Goal: Transaction & Acquisition: Purchase product/service

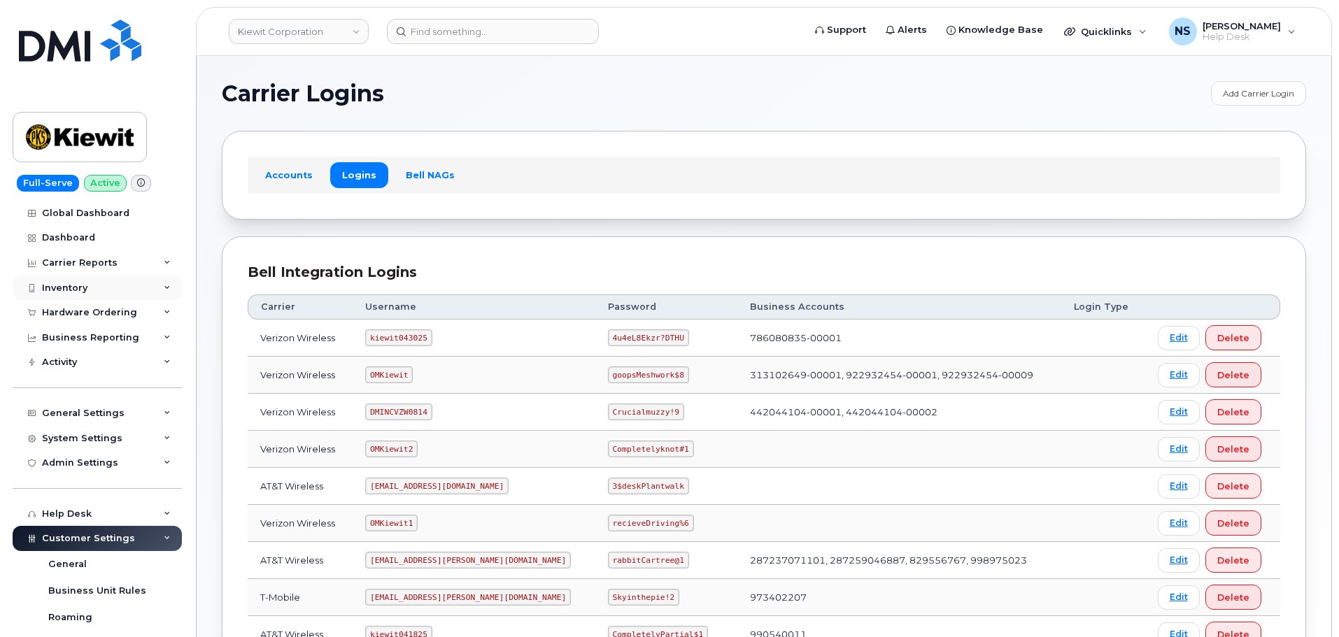
click at [104, 286] on div "Inventory" at bounding box center [97, 288] width 169 height 25
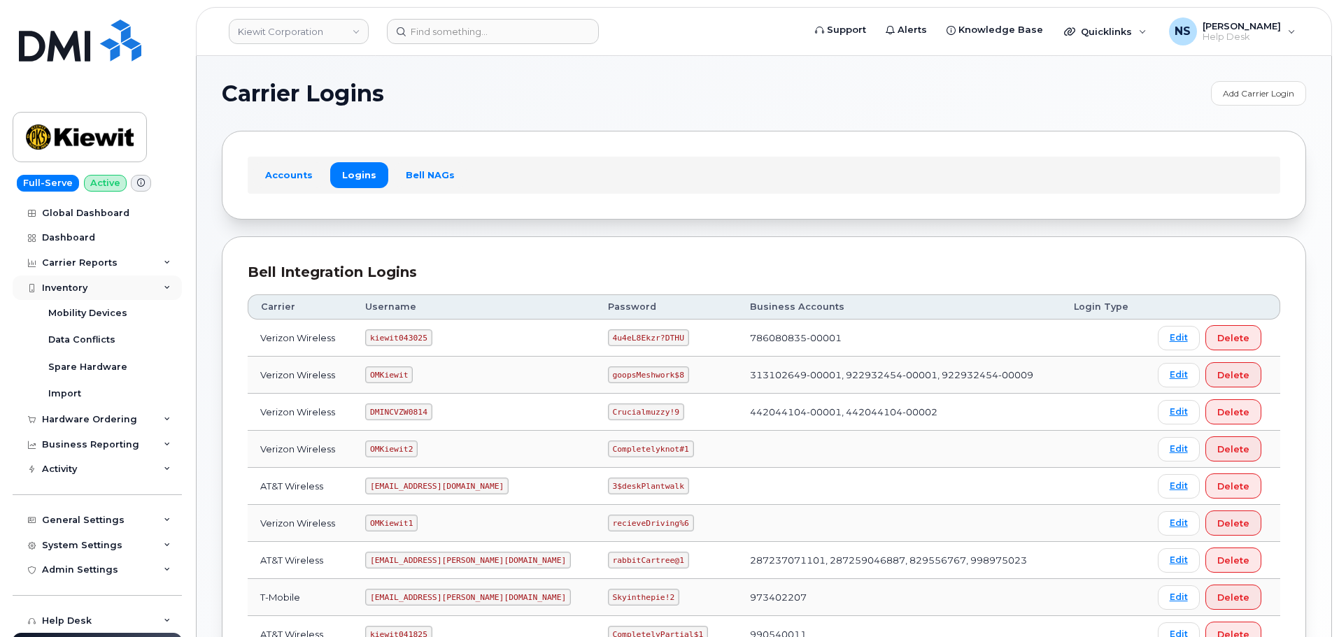
click at [103, 280] on div "Inventory" at bounding box center [97, 288] width 169 height 25
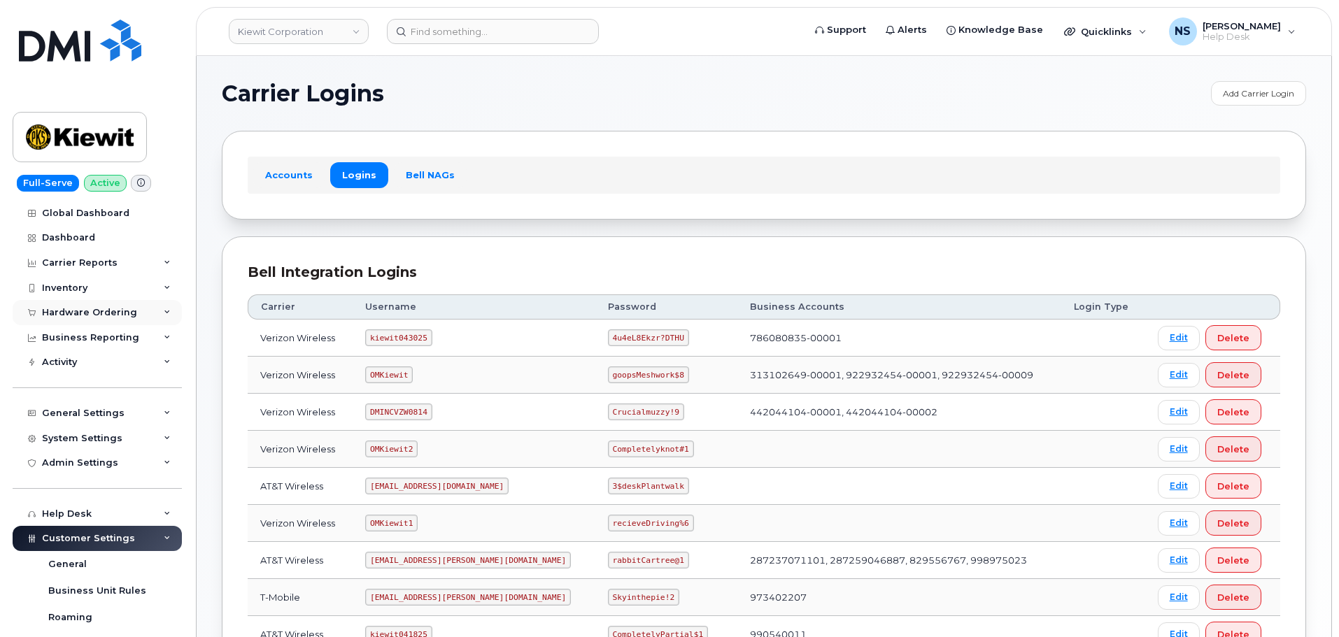
click at [109, 306] on div "Hardware Ordering" at bounding box center [97, 312] width 169 height 25
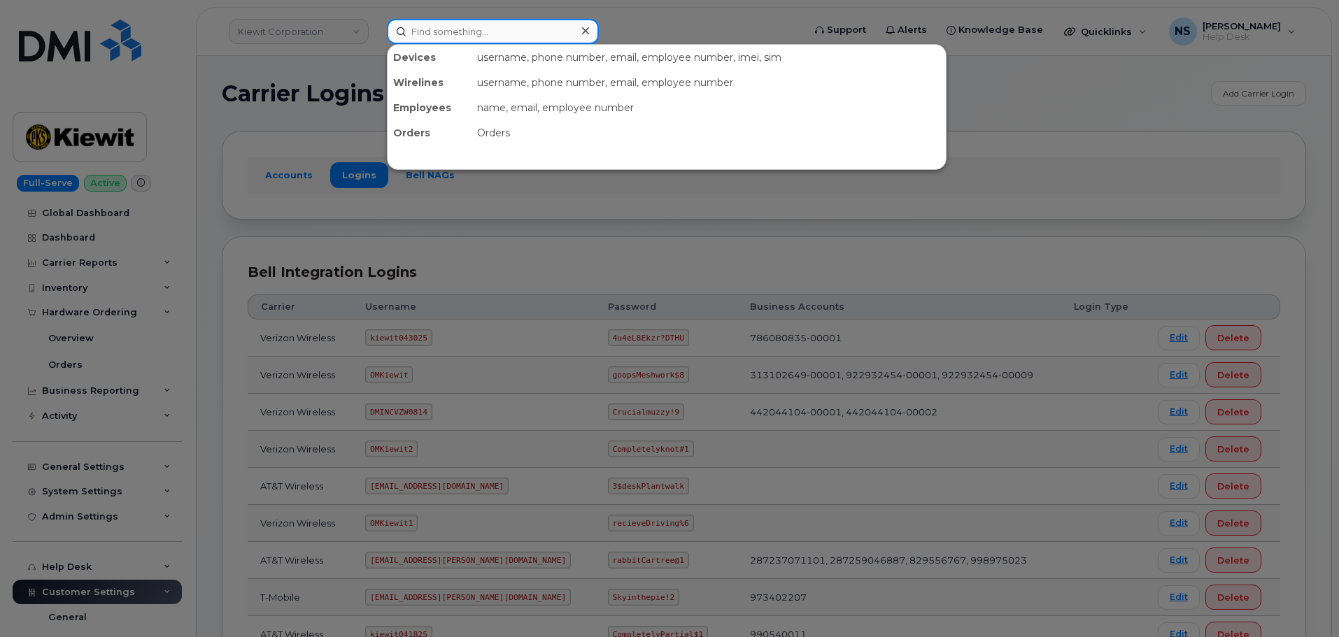
click at [471, 33] on input at bounding box center [493, 31] width 212 height 25
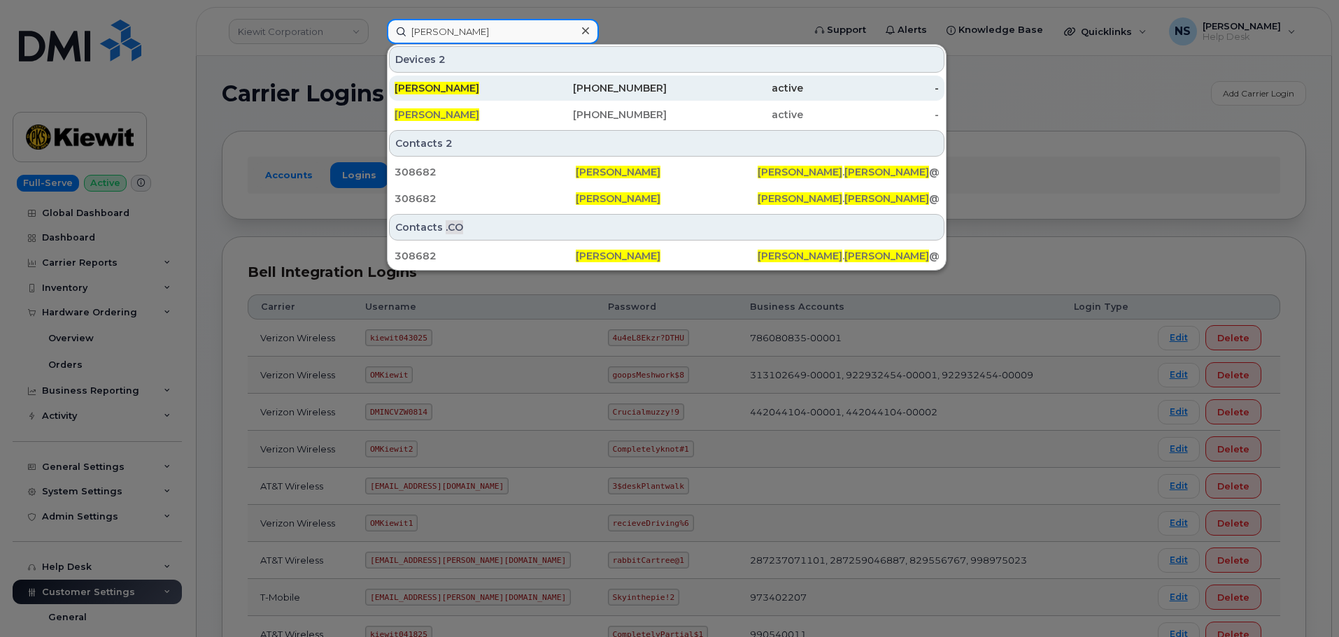
type input "[PERSON_NAME]"
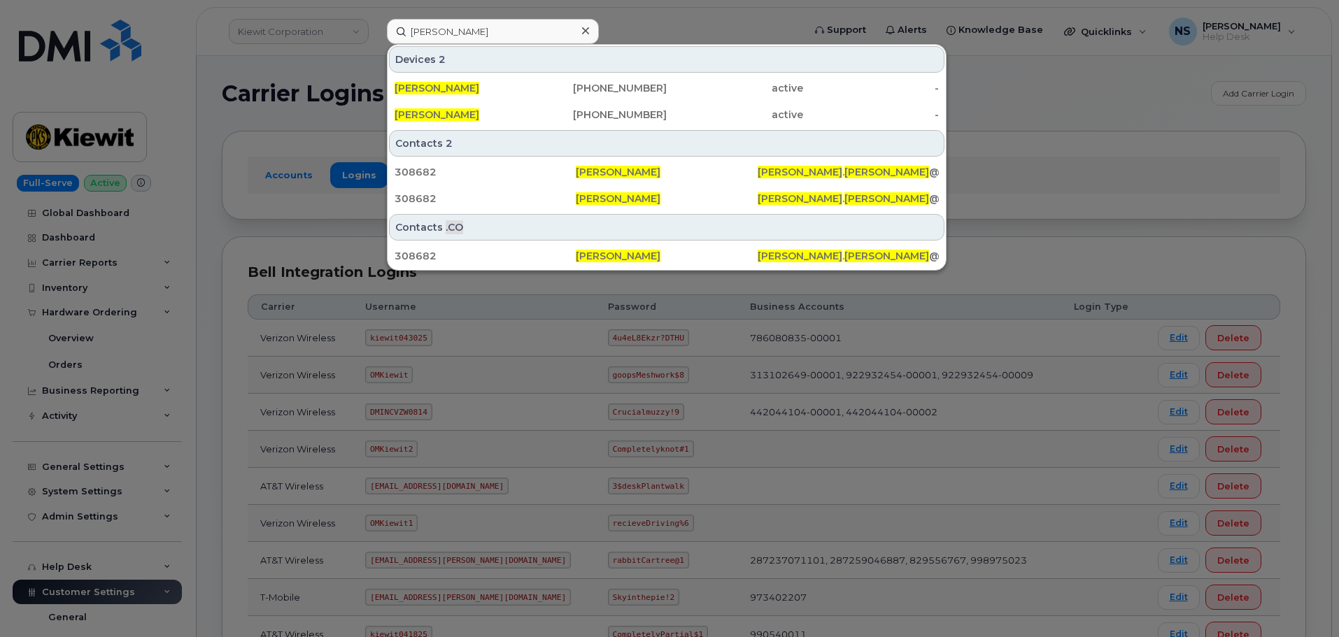
drag, startPoint x: 539, startPoint y: 87, endPoint x: 776, endPoint y: 8, distance: 249.7
click at [539, 87] on div "402-599-3516" at bounding box center [599, 88] width 136 height 14
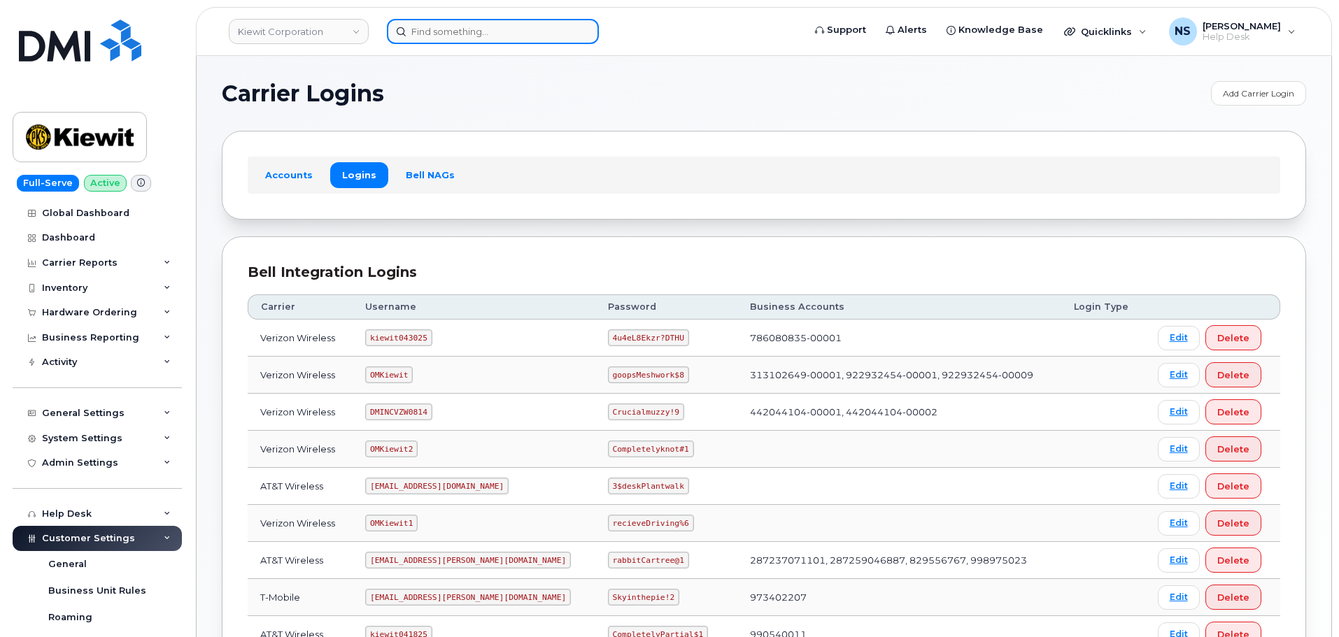
click at [455, 32] on input at bounding box center [493, 31] width 212 height 25
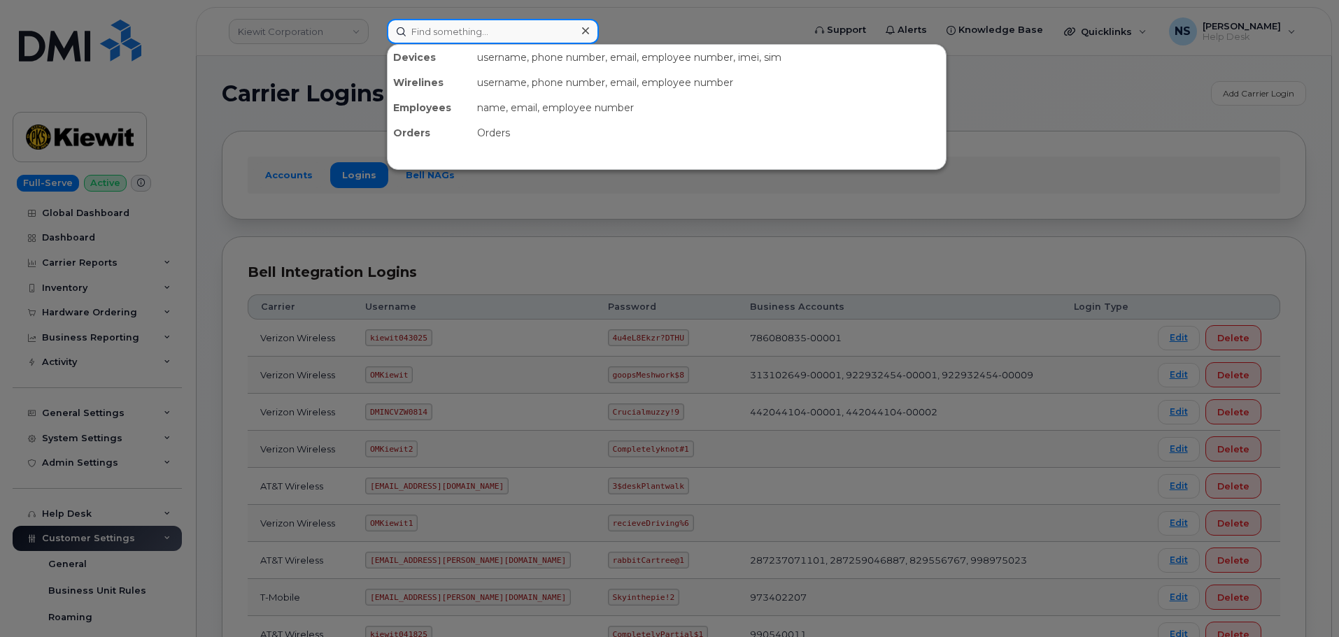
paste input "[PERSON_NAME]"
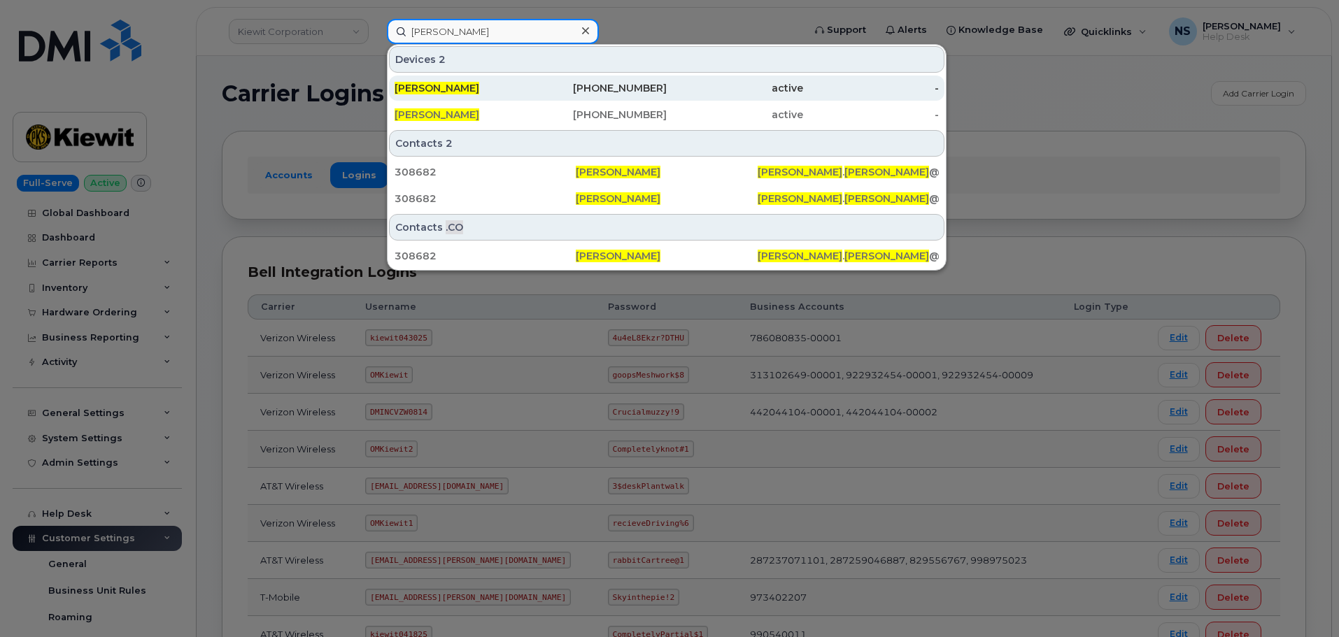
type input "[PERSON_NAME]"
click at [529, 85] on div "[PERSON_NAME]" at bounding box center [462, 88] width 136 height 14
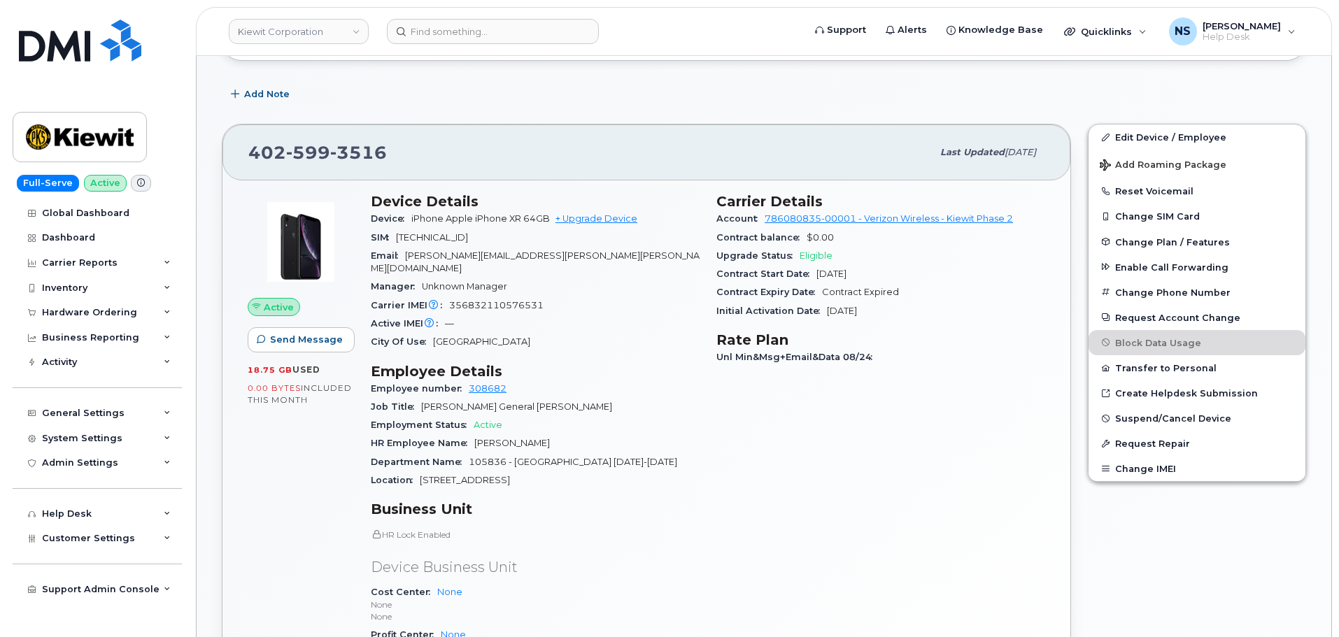
scroll to position [350, 0]
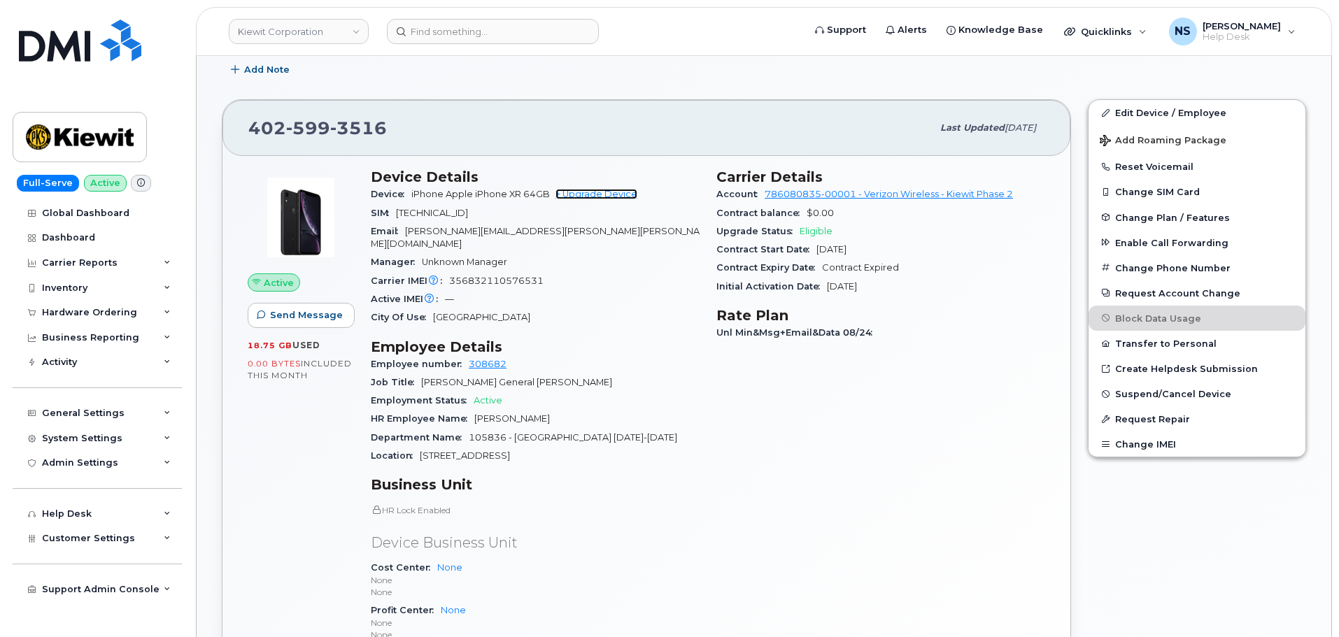
click at [586, 199] on link "+ Upgrade Device" at bounding box center [596, 194] width 82 height 10
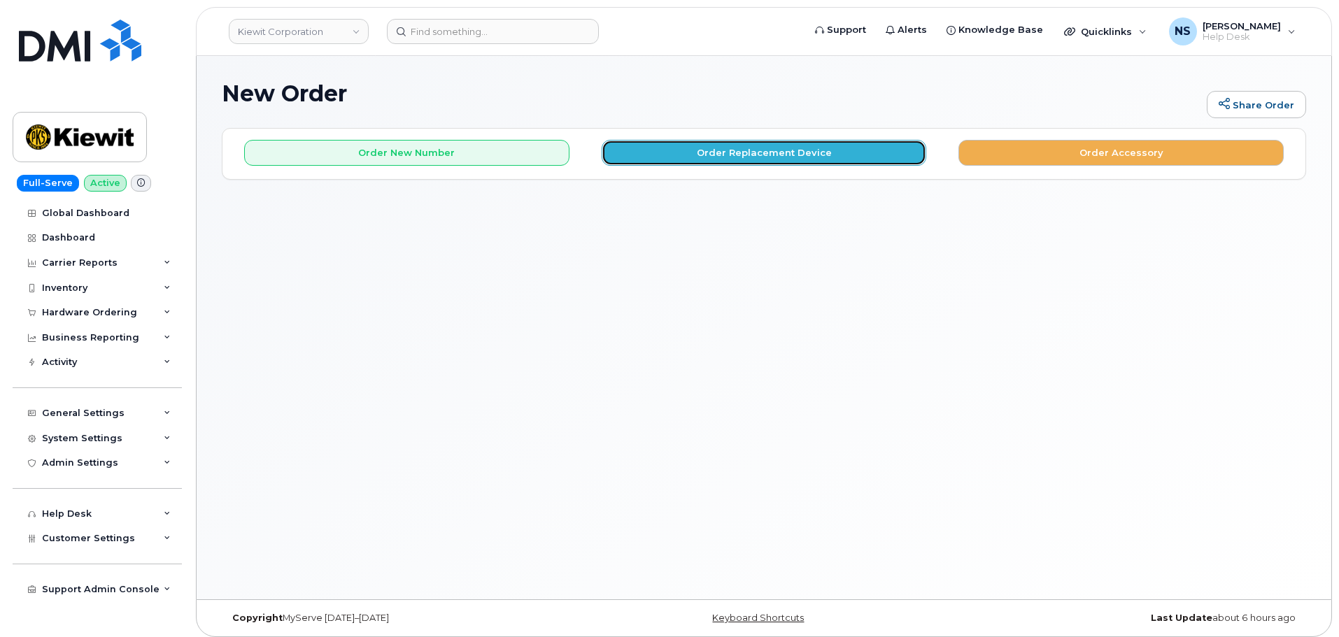
click at [675, 162] on button "Order Replacement Device" at bounding box center [763, 153] width 325 height 26
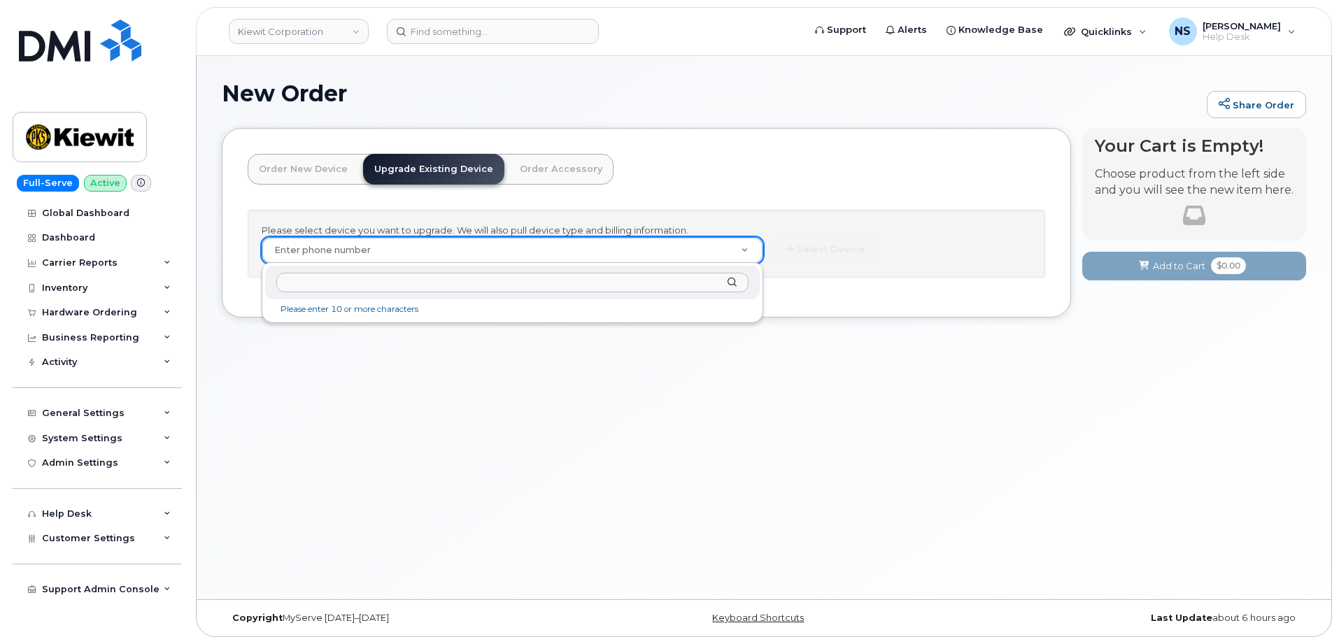
paste input "[PHONE_NUMBER]"
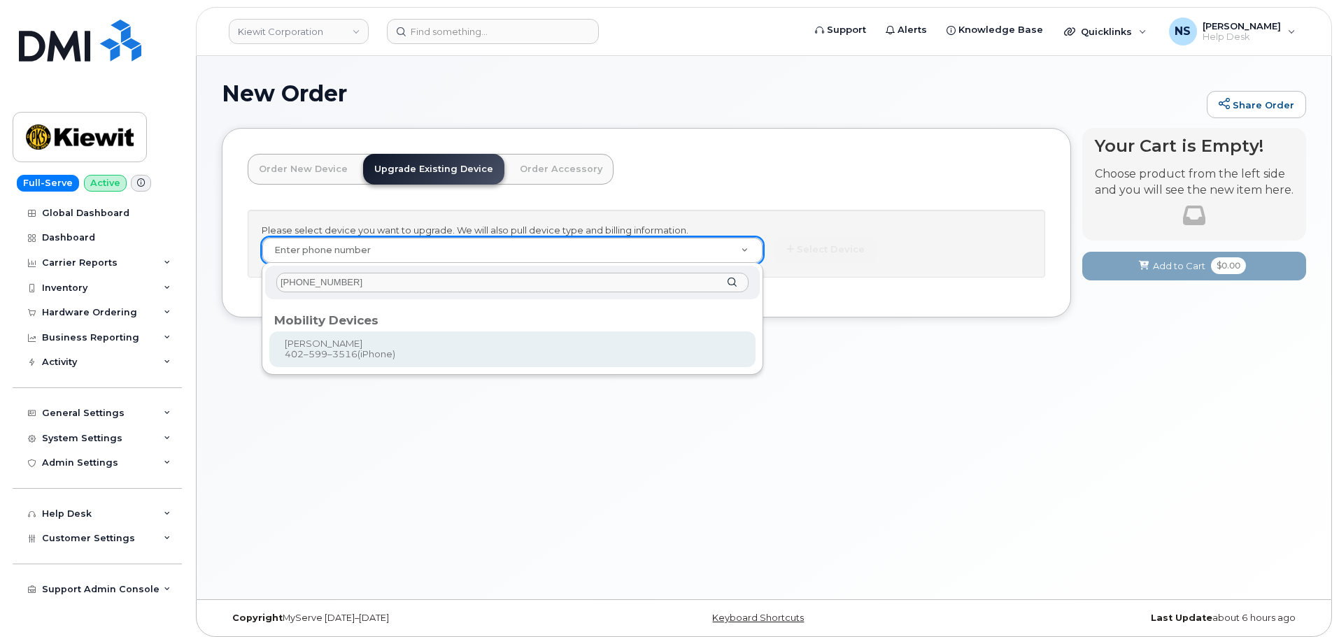
type input "402-599-3516"
type input "1167632"
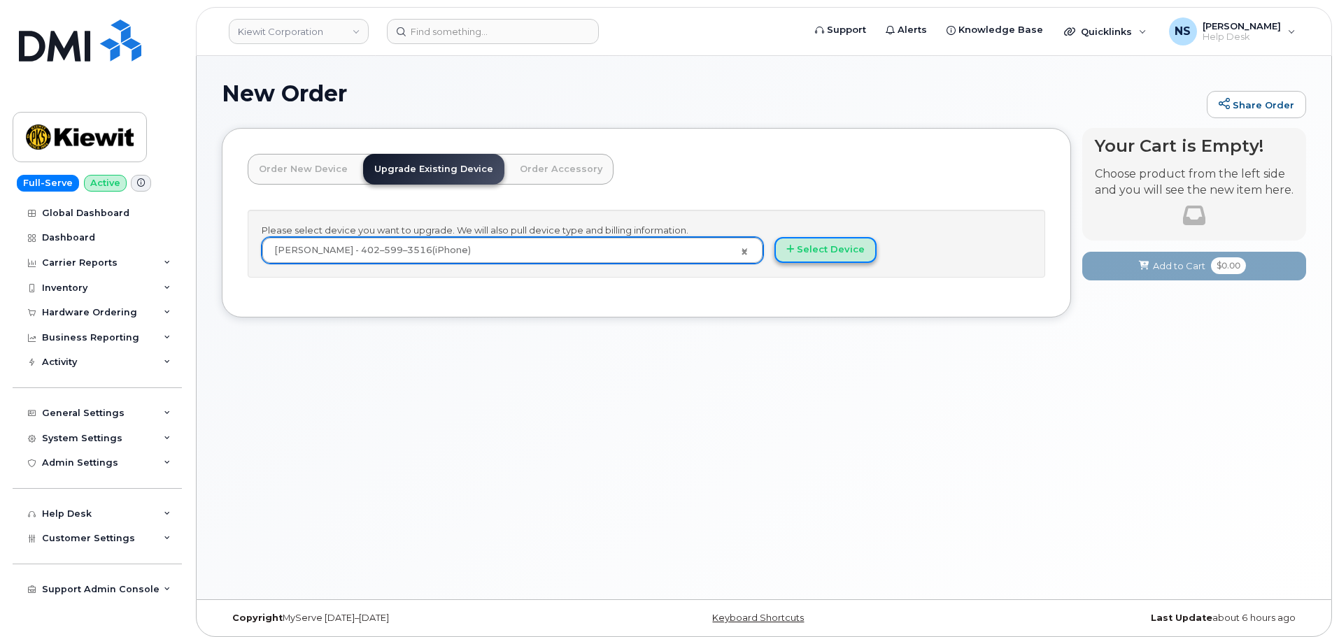
click at [815, 248] on button "Select Device" at bounding box center [825, 250] width 102 height 26
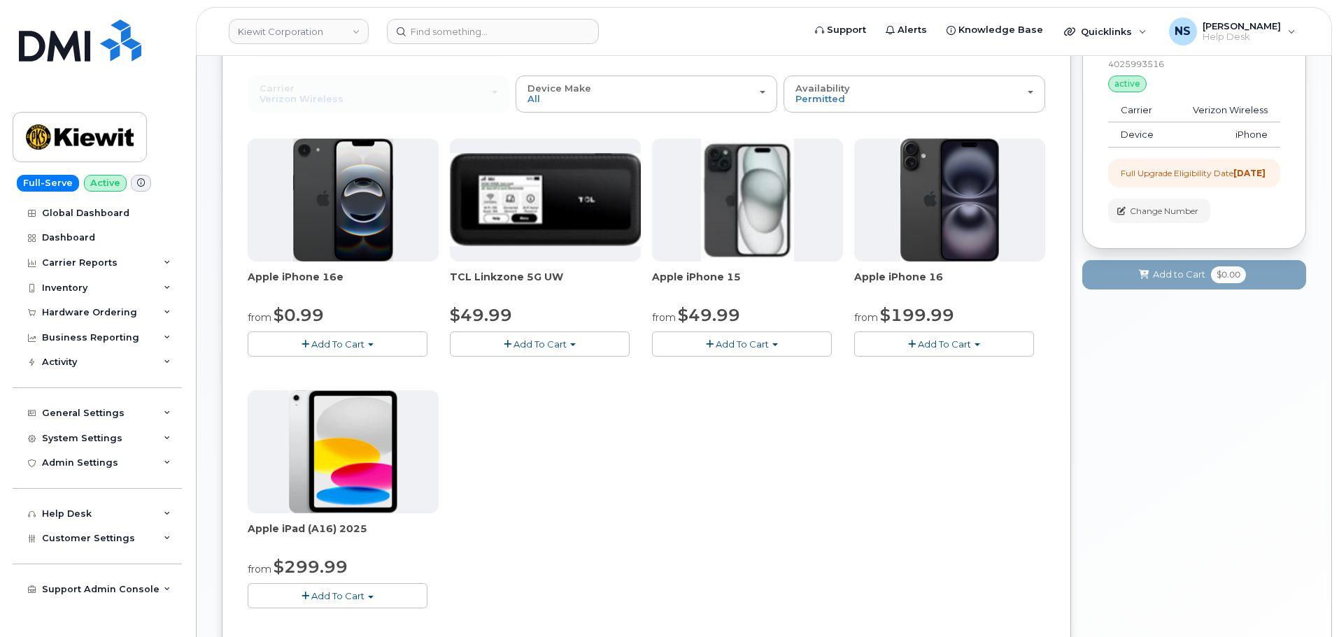
scroll to position [140, 0]
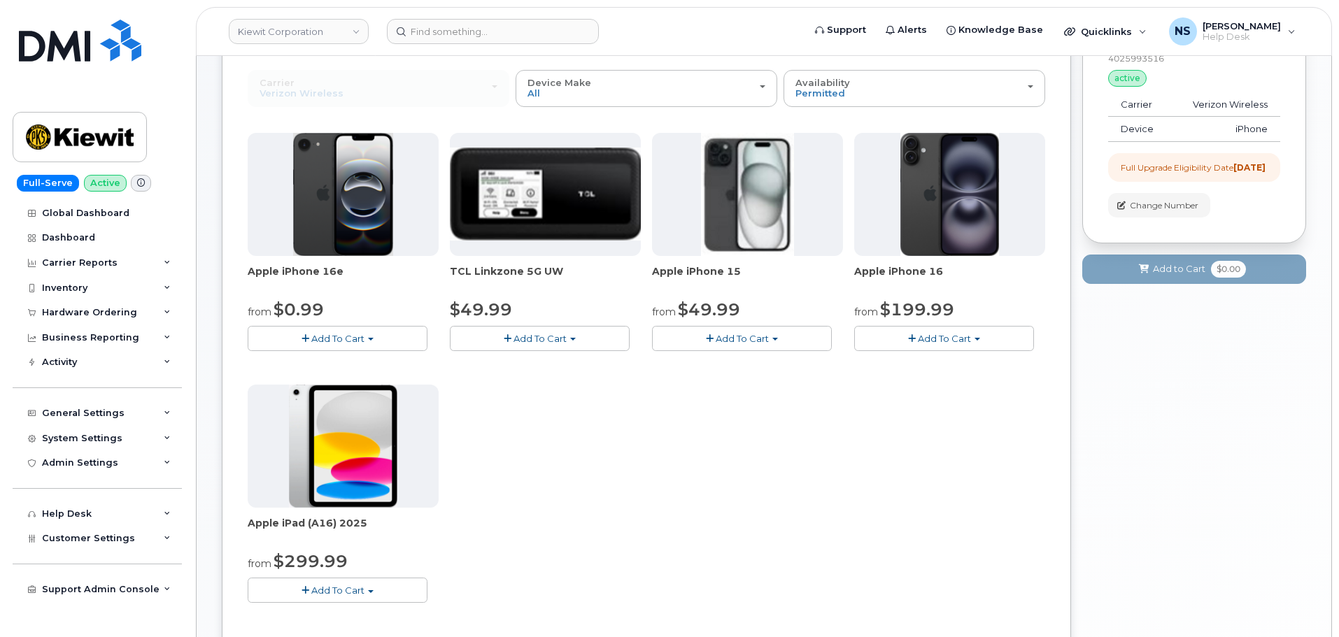
drag, startPoint x: 982, startPoint y: 344, endPoint x: 977, endPoint y: 338, distance: 8.0
click at [977, 338] on button "Add To Cart" at bounding box center [944, 338] width 180 height 24
click at [977, 338] on span "button" at bounding box center [977, 339] width 6 height 3
click at [805, 345] on button "Add To Cart" at bounding box center [742, 338] width 180 height 24
click at [762, 481] on div "Apple iPhone 16e from $0.99 Add To Cart $0.99 - 2 Year Upgrade (128GB) $599.99 …" at bounding box center [646, 379] width 797 height 492
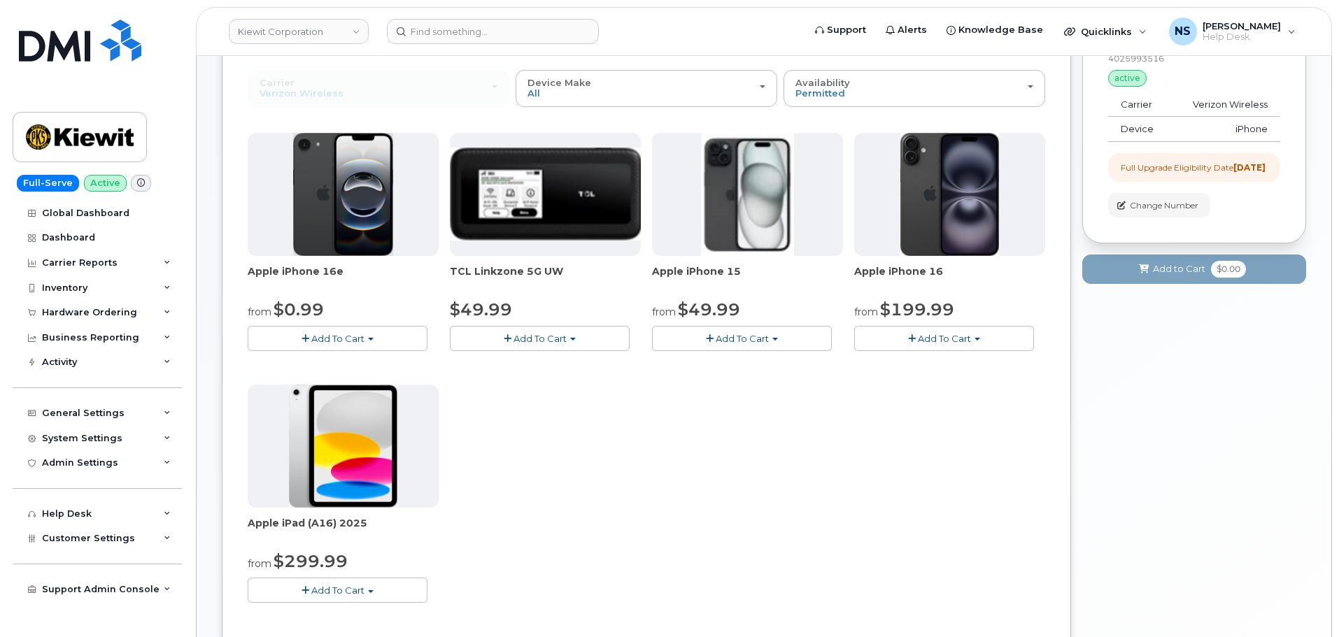
click at [750, 331] on button "Add To Cart" at bounding box center [742, 338] width 180 height 24
click at [740, 362] on link "$49.99 - 2 Year Upgrade (128GB)" at bounding box center [746, 364] width 182 height 17
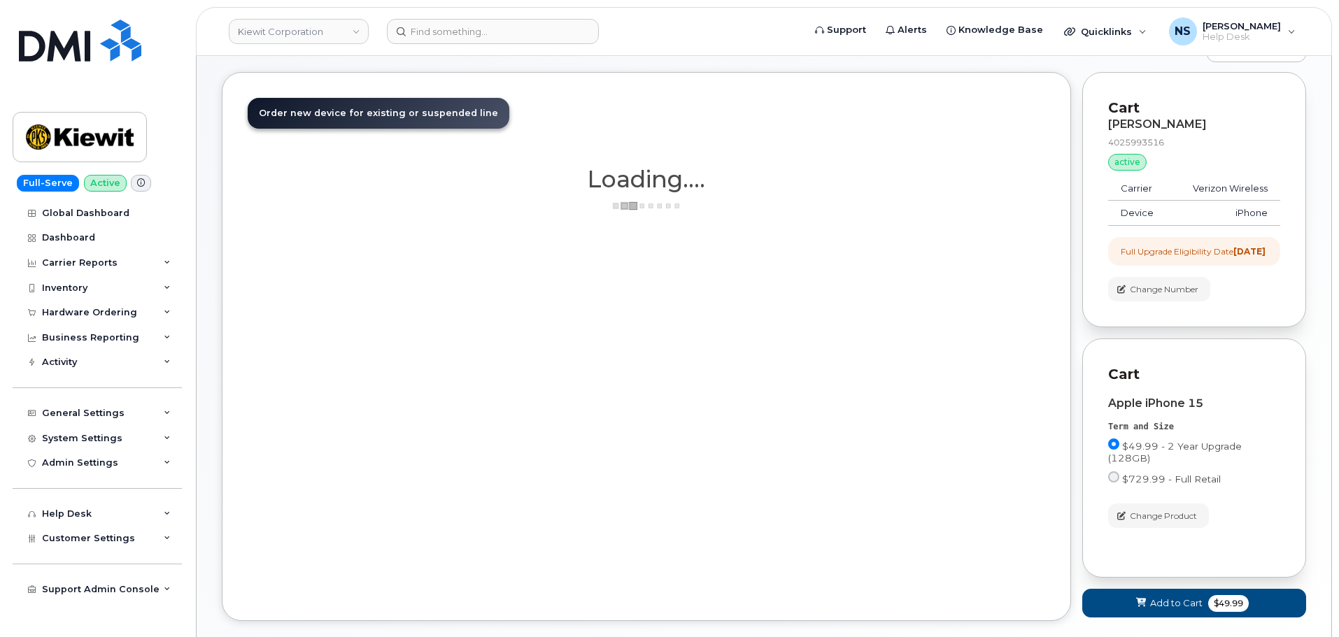
scroll to position [143, 0]
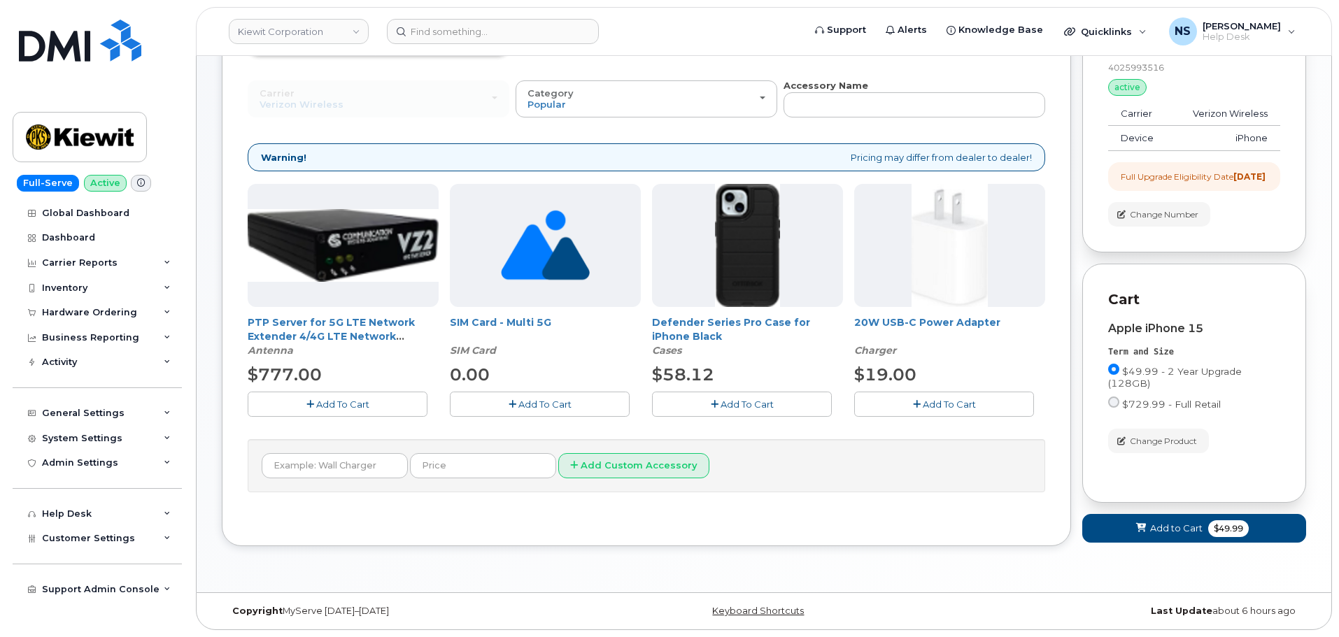
click at [733, 399] on span "Add To Cart" at bounding box center [746, 404] width 53 height 11
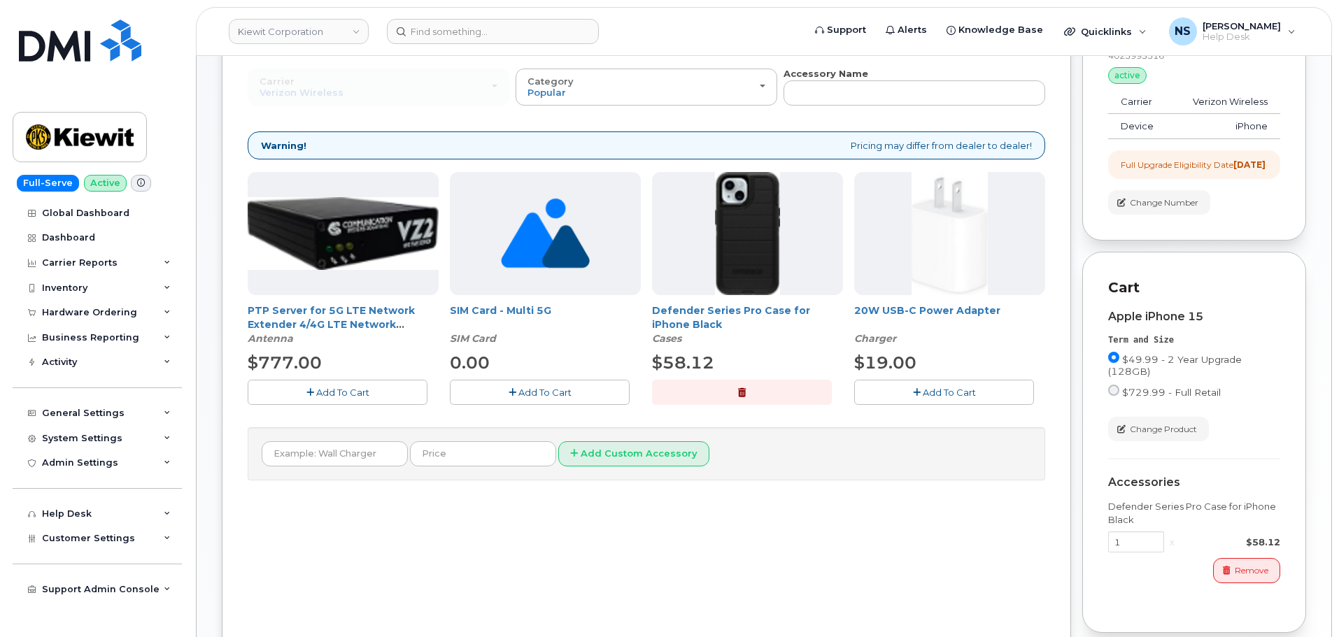
click at [918, 391] on button "Add To Cart" at bounding box center [944, 392] width 180 height 24
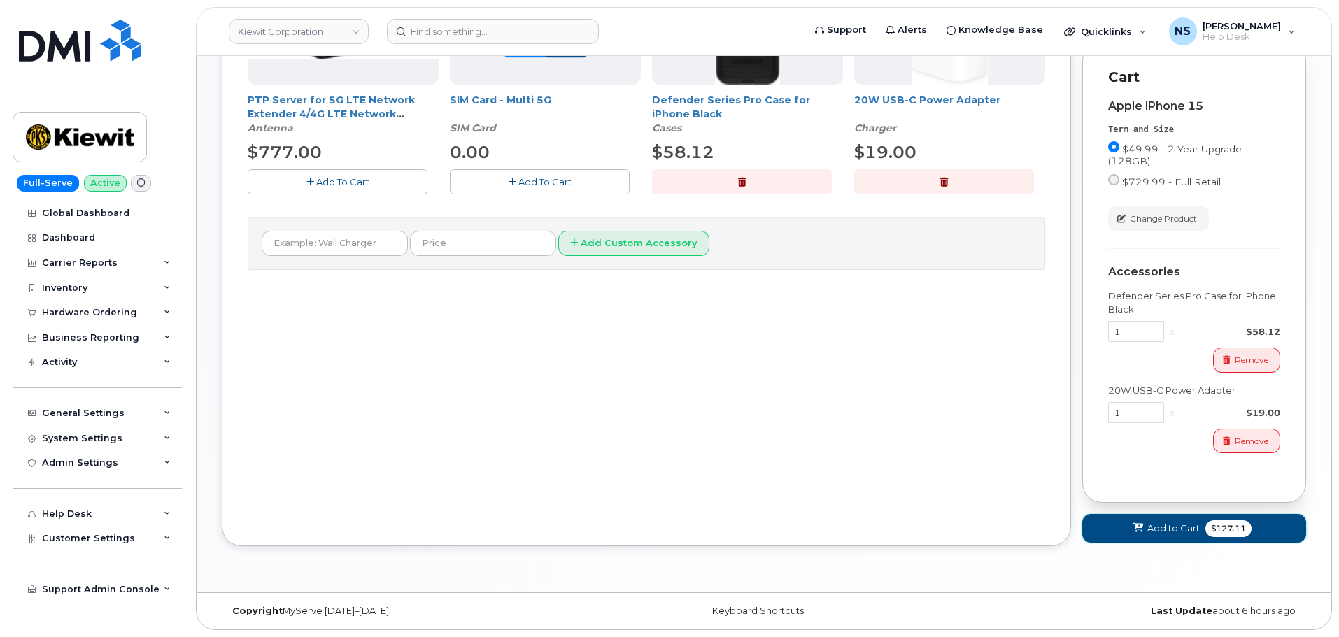
click at [1159, 518] on button "Add to Cart $127.11" at bounding box center [1194, 528] width 224 height 29
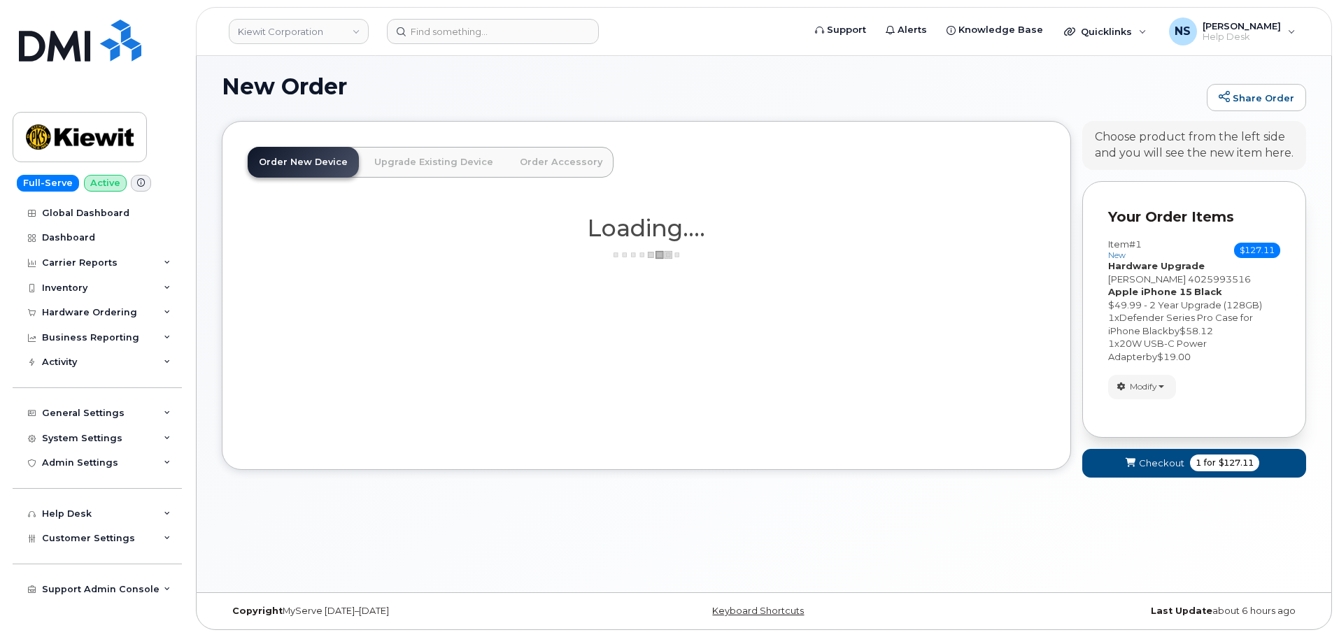
click at [1195, 481] on form "Your Order Items Item #1 new $127.11 Accessories Only SIM Only Activation New A…" at bounding box center [1194, 336] width 224 height 310
click at [1193, 475] on button "Checkout 1 for $127.11" at bounding box center [1194, 463] width 224 height 29
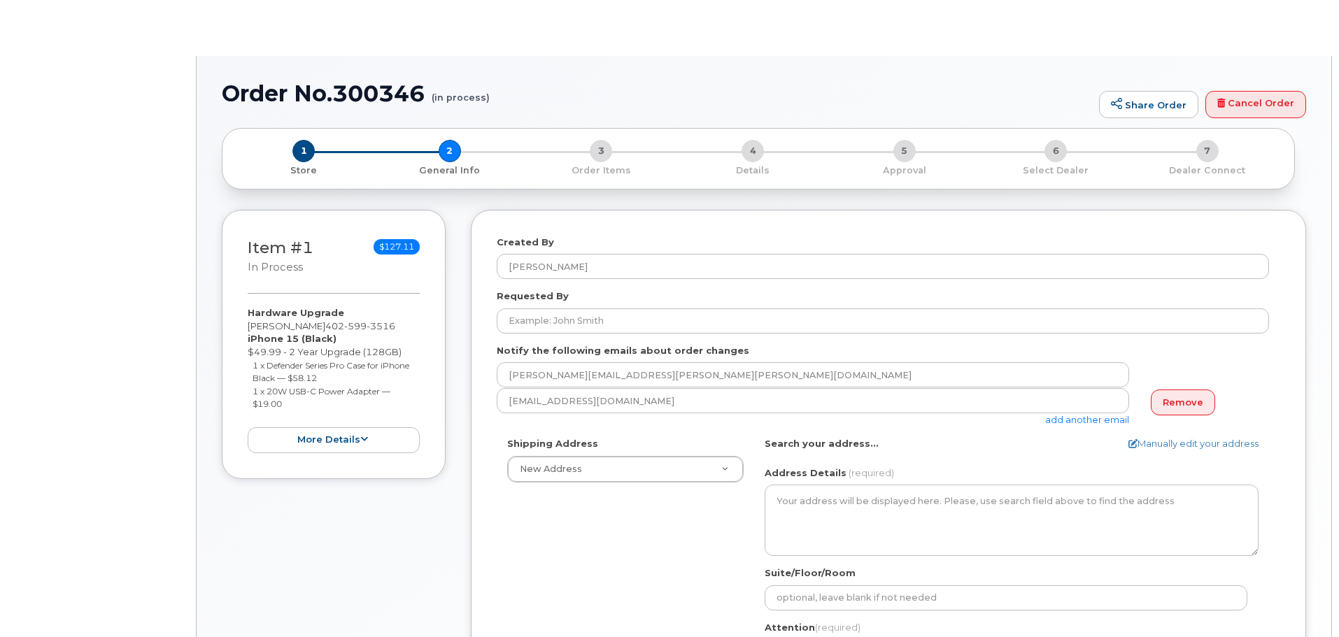
select select
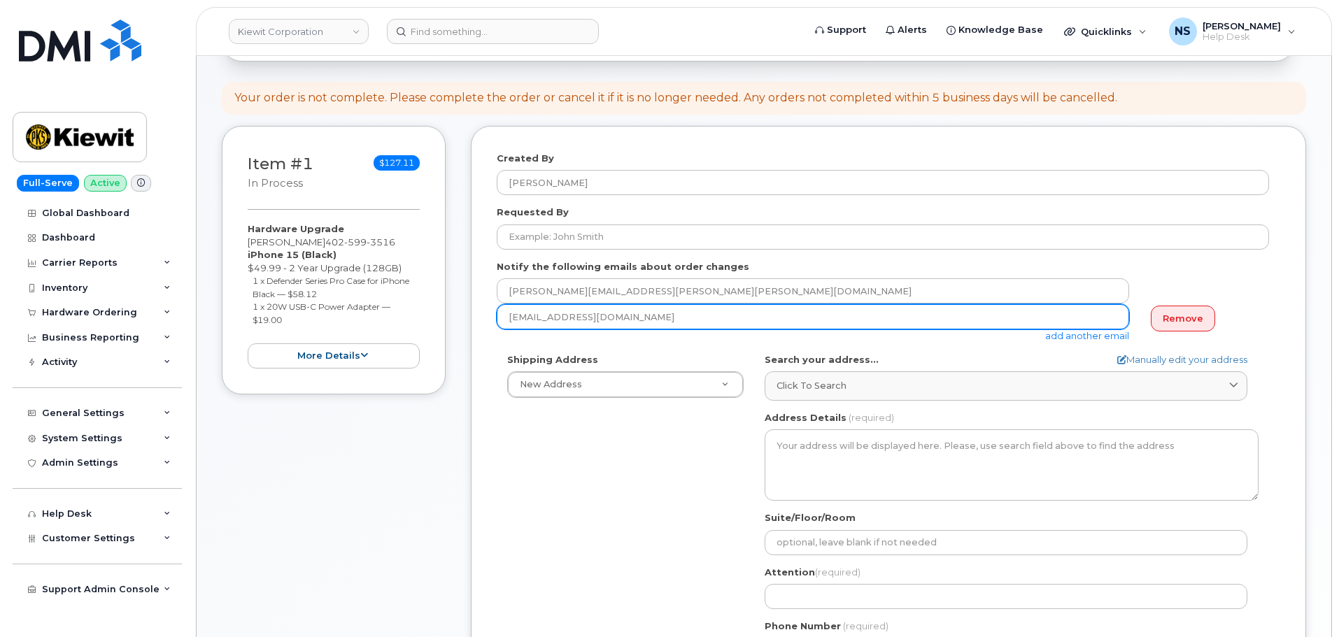
scroll to position [140, 0]
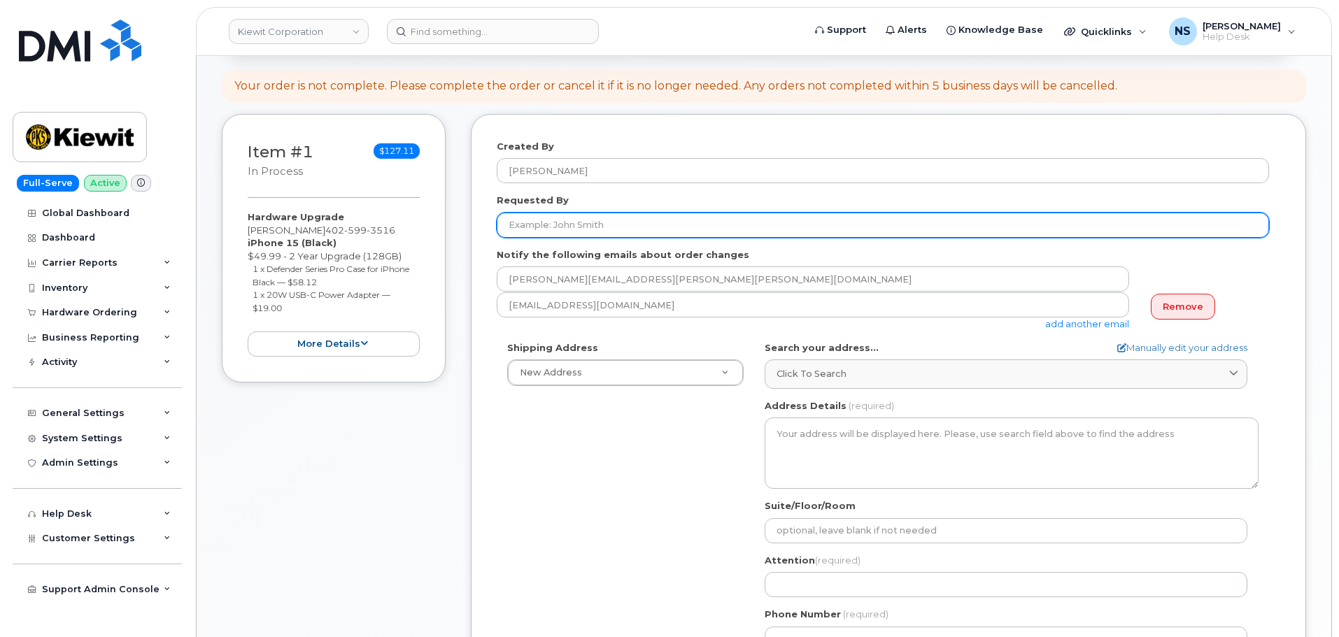
click at [558, 217] on input "Requested By" at bounding box center [883, 225] width 772 height 25
type input "[PERSON_NAME]"
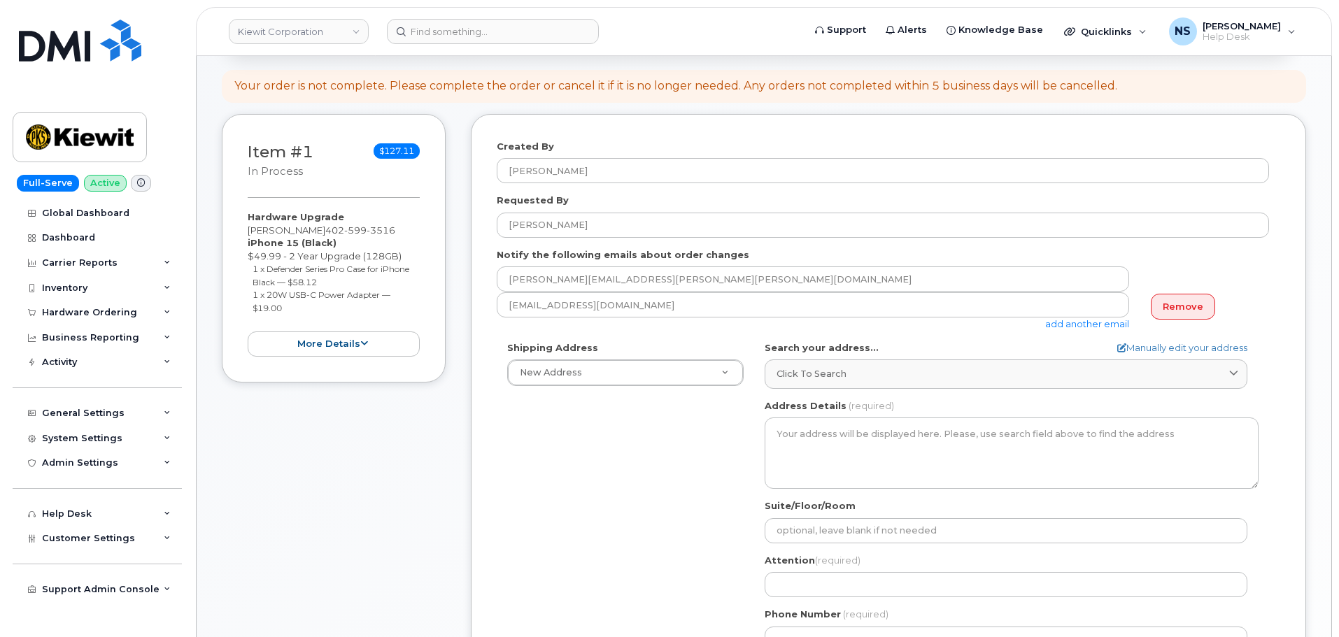
drag, startPoint x: 698, startPoint y: 477, endPoint x: 705, endPoint y: 475, distance: 7.3
click at [702, 475] on div "Shipping Address New Address New Address 8880 Penrose Ln 4650 Business Center D…" at bounding box center [883, 501] width 772 height 321
click at [860, 347] on label "Search your address..." at bounding box center [821, 347] width 114 height 13
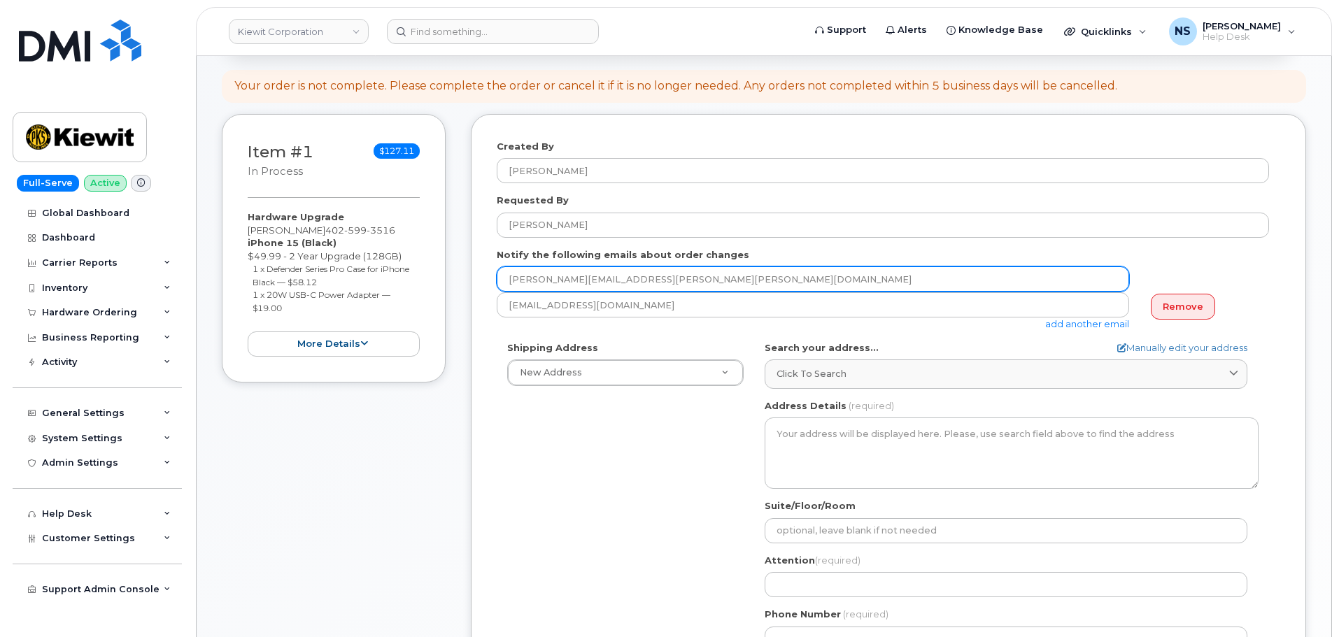
drag, startPoint x: 867, startPoint y: 365, endPoint x: 806, endPoint y: 274, distance: 109.4
click at [868, 366] on link "Click to search" at bounding box center [1005, 373] width 483 height 29
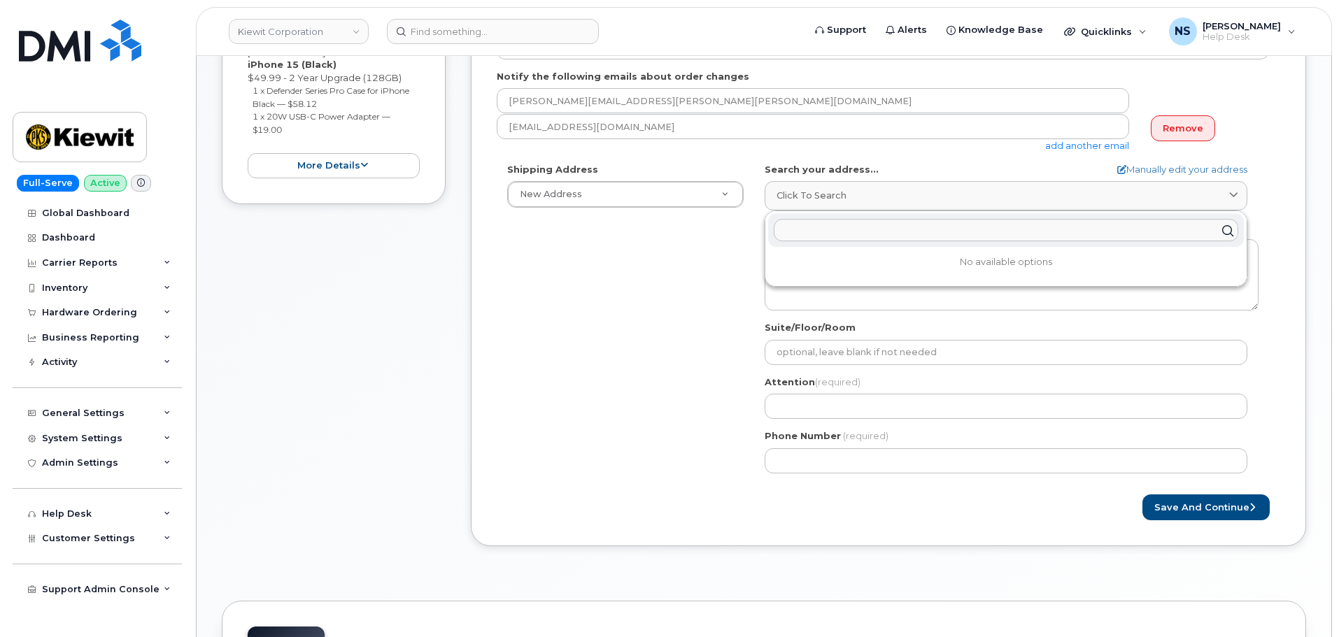
scroll to position [420, 0]
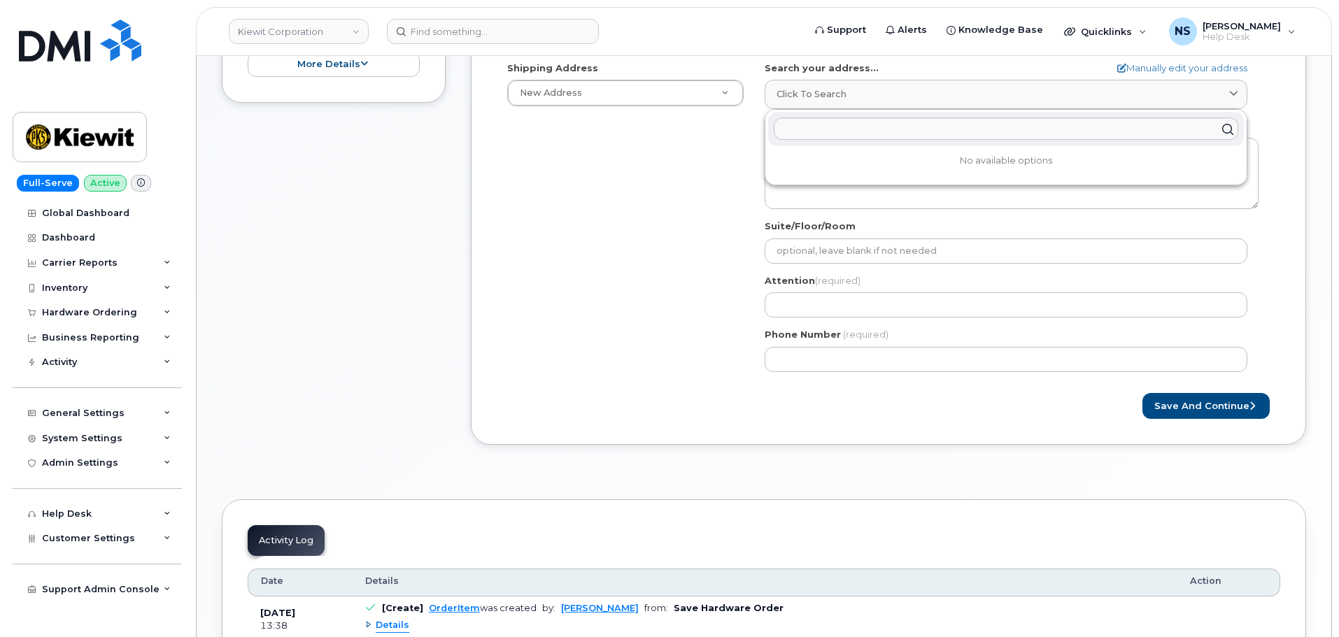
click at [818, 122] on input "text" at bounding box center [1005, 129] width 464 height 22
paste input "12915 Southdale Dr, Omaha, NE 68137"
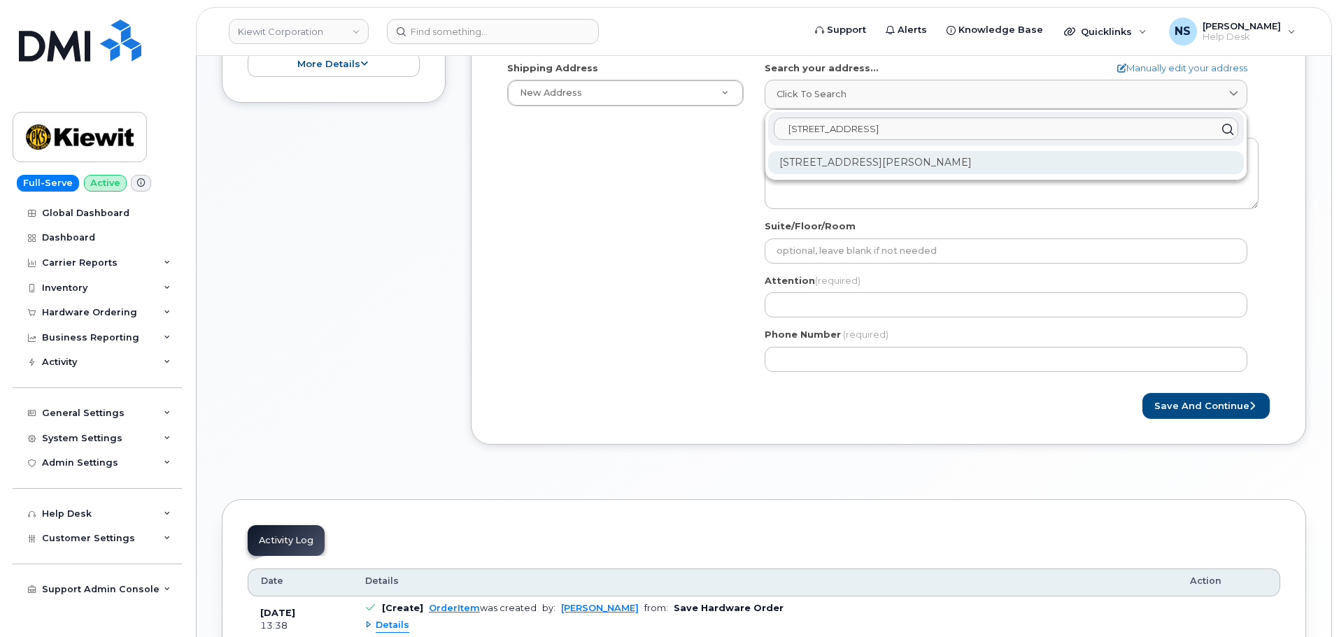
type input "12915 Southdale Dr, Omaha, NE 68137"
click at [918, 166] on div "12915 Southdale Dr Omaha NE 68137-4347" at bounding box center [1006, 162] width 476 height 23
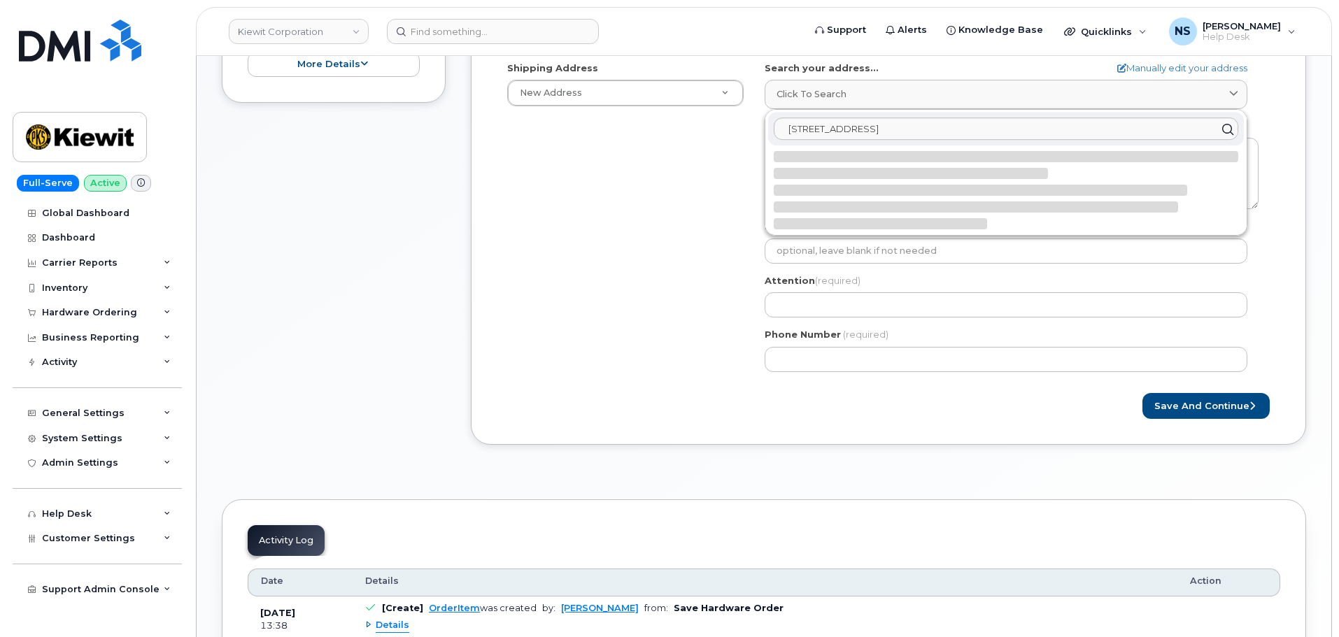
select select
type textarea "12915 Southdale Dr OMAHA NE 68137-4347 UNITED STATES"
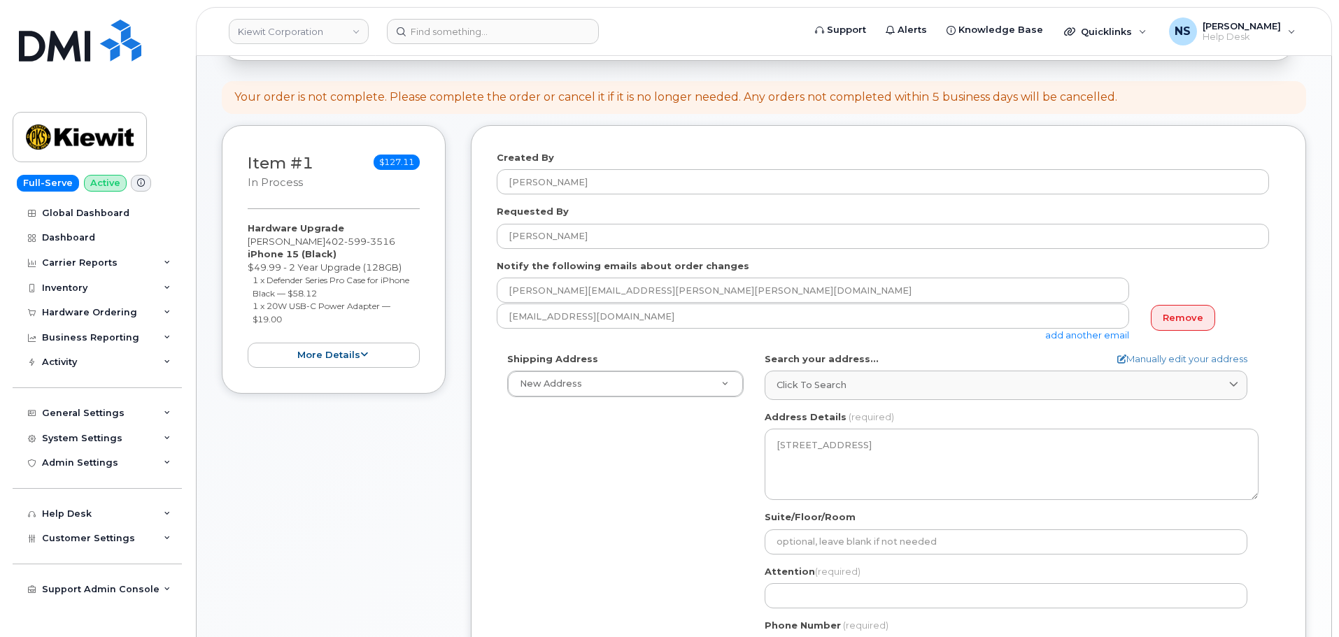
scroll to position [0, 0]
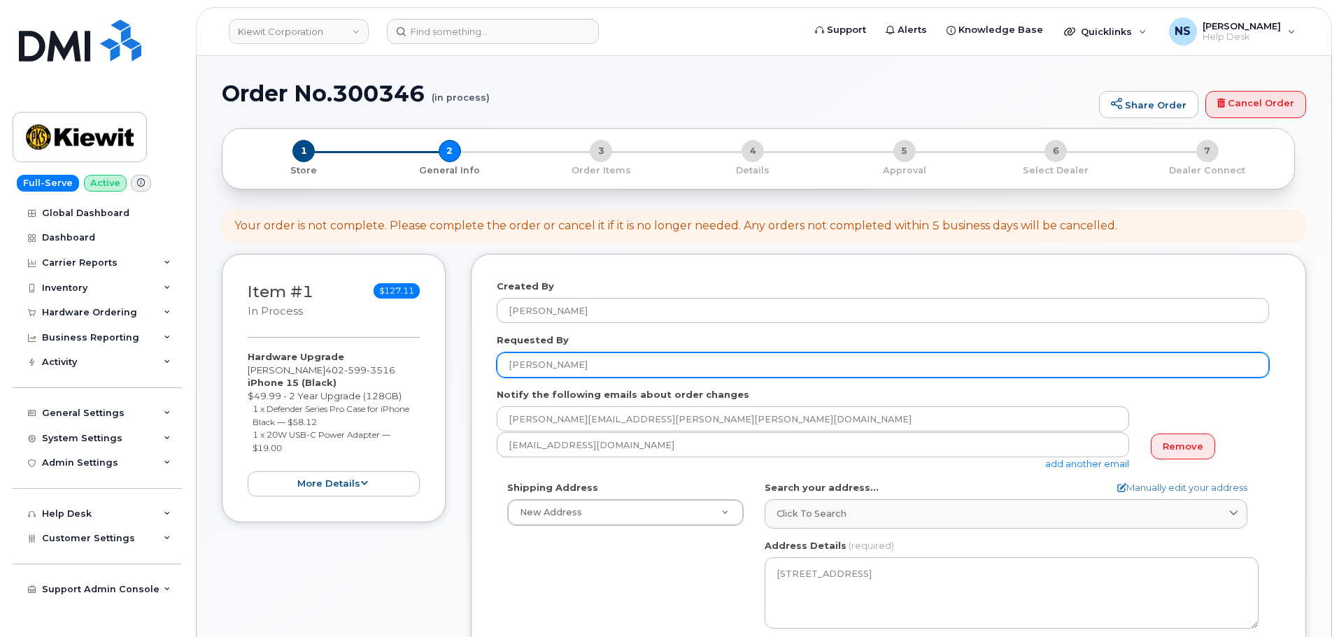
drag, startPoint x: 590, startPoint y: 363, endPoint x: 507, endPoint y: 364, distance: 82.5
click at [507, 364] on input "Rodney Hartman" at bounding box center [883, 364] width 772 height 25
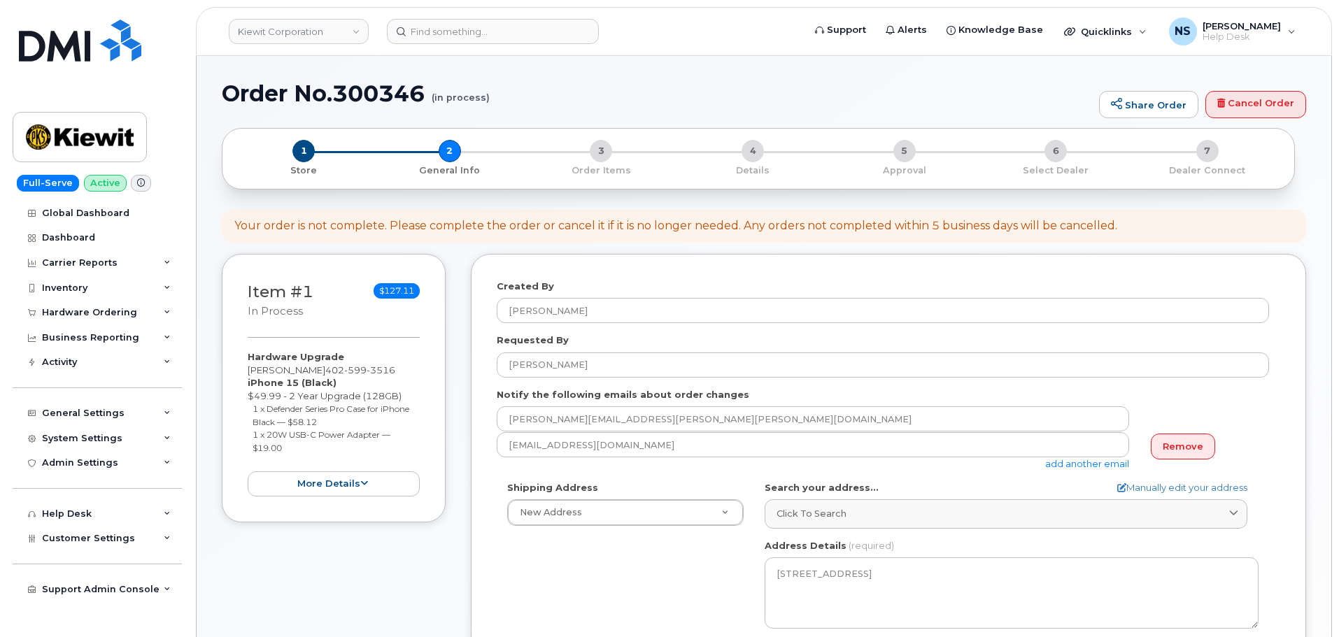
drag, startPoint x: 725, startPoint y: 615, endPoint x: 722, endPoint y: 592, distance: 23.2
click at [723, 605] on div "Shipping Address New Address New Address 8880 Penrose Ln 4650 Business Center D…" at bounding box center [883, 641] width 772 height 321
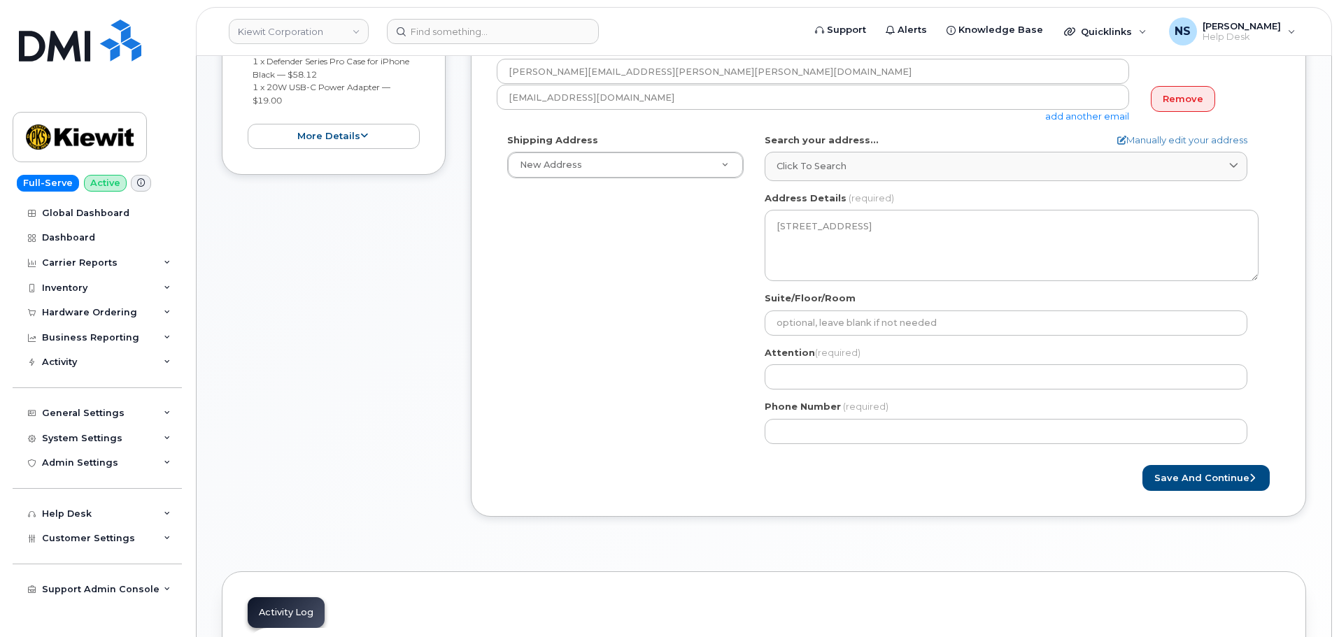
scroll to position [350, 0]
click at [801, 354] on label "Attention (required)" at bounding box center [812, 350] width 96 height 13
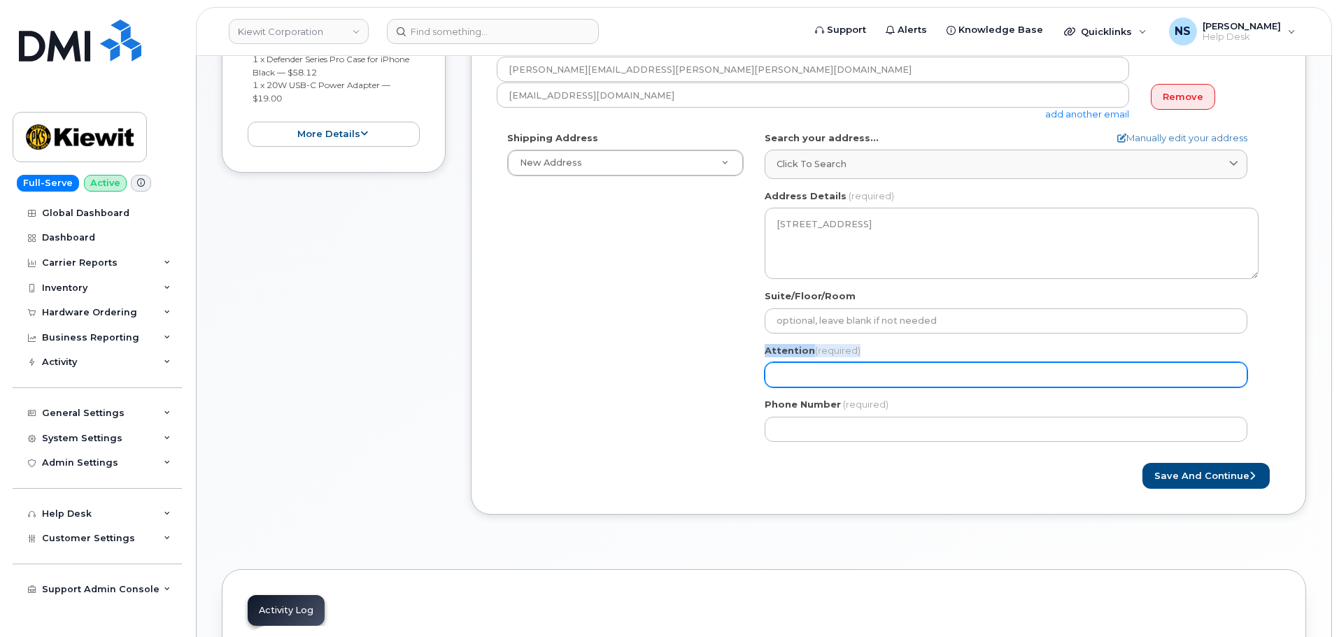
click at [807, 363] on div "Attention (required)" at bounding box center [1011, 366] width 494 height 44
drag, startPoint x: 807, startPoint y: 364, endPoint x: 802, endPoint y: 376, distance: 12.2
click at [807, 364] on input "Attention (required)" at bounding box center [1005, 374] width 483 height 25
paste input "Rodney Hartman"
select select
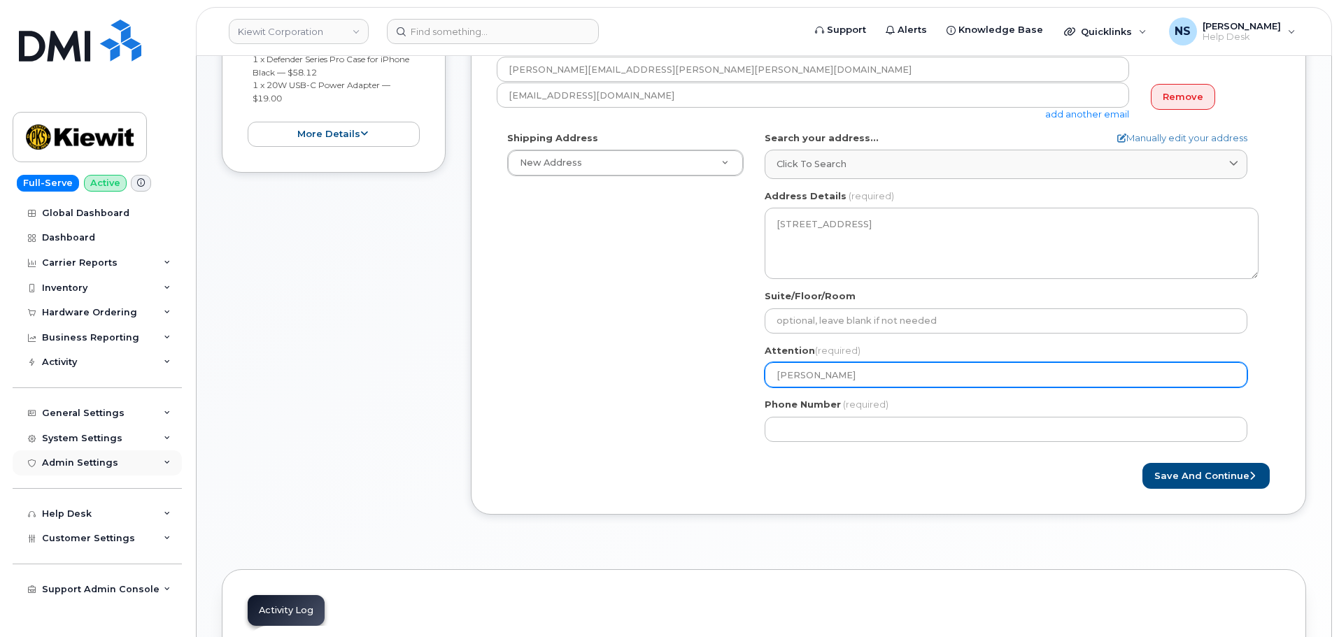
type input "Rodney Hartman"
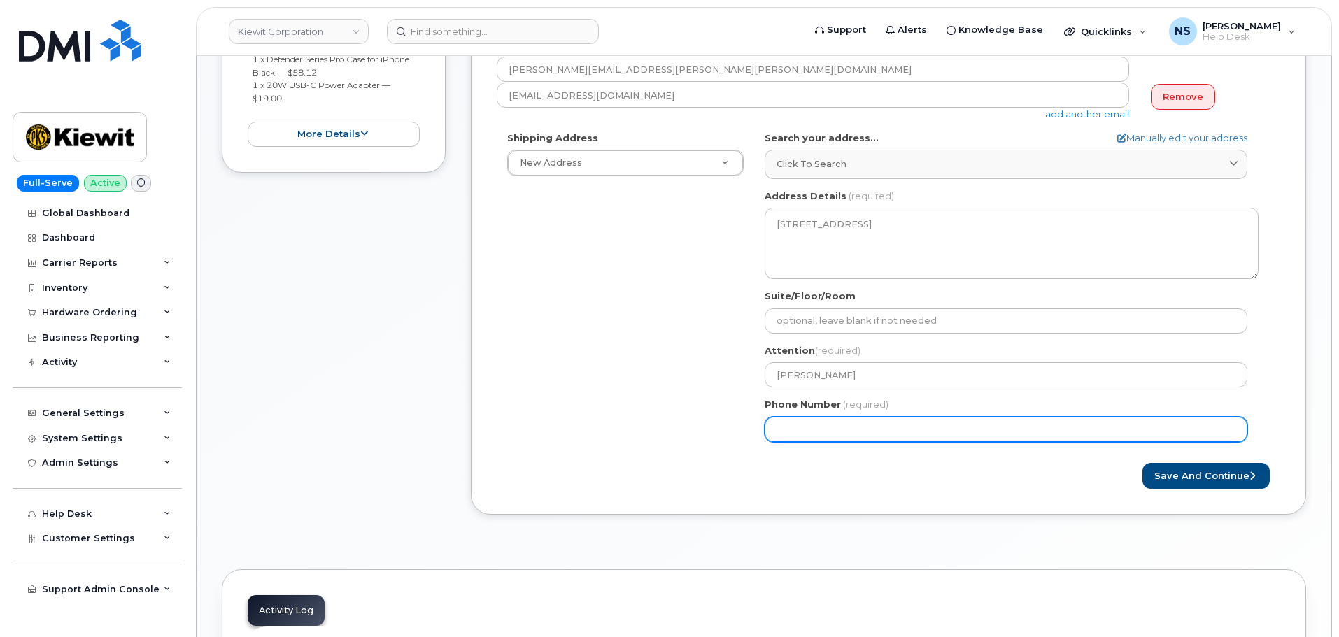
click at [818, 422] on input "Phone Number" at bounding box center [1005, 429] width 483 height 25
paste input "4025993516"
select select
type input "4025993516"
click at [573, 371] on div "Shipping Address New Address New Address 8880 Penrose Ln 4650 Business Center D…" at bounding box center [883, 291] width 772 height 321
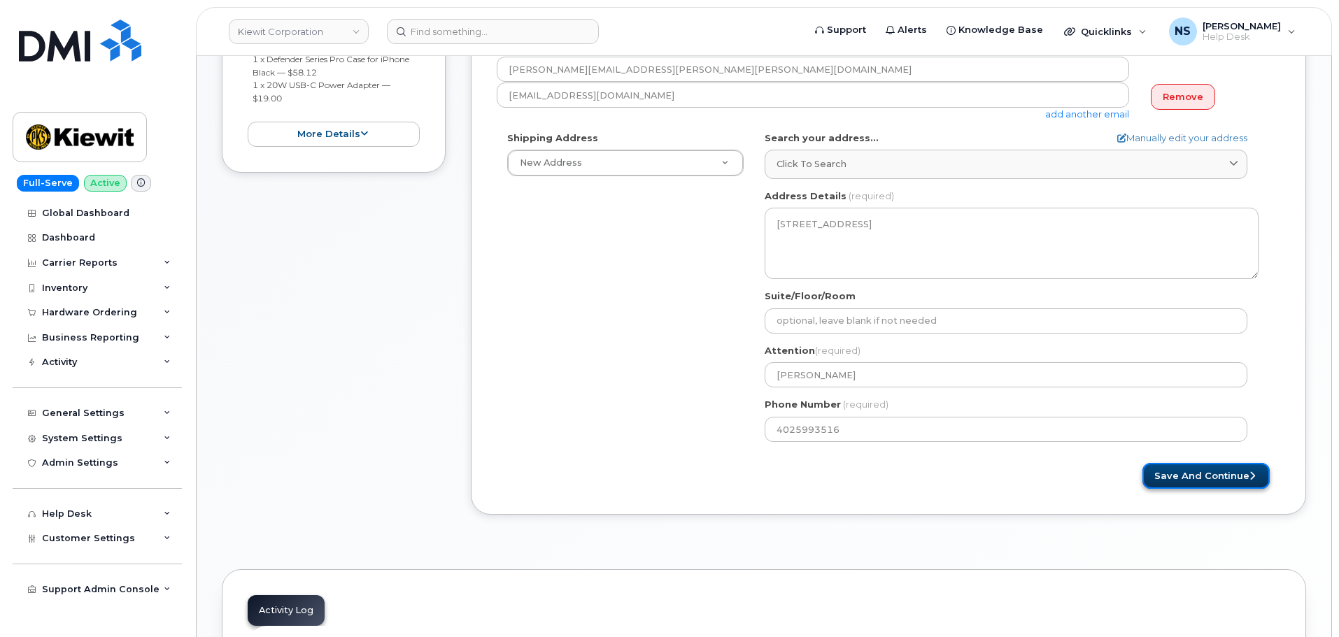
click at [1215, 486] on button "Save and Continue" at bounding box center [1205, 476] width 127 height 26
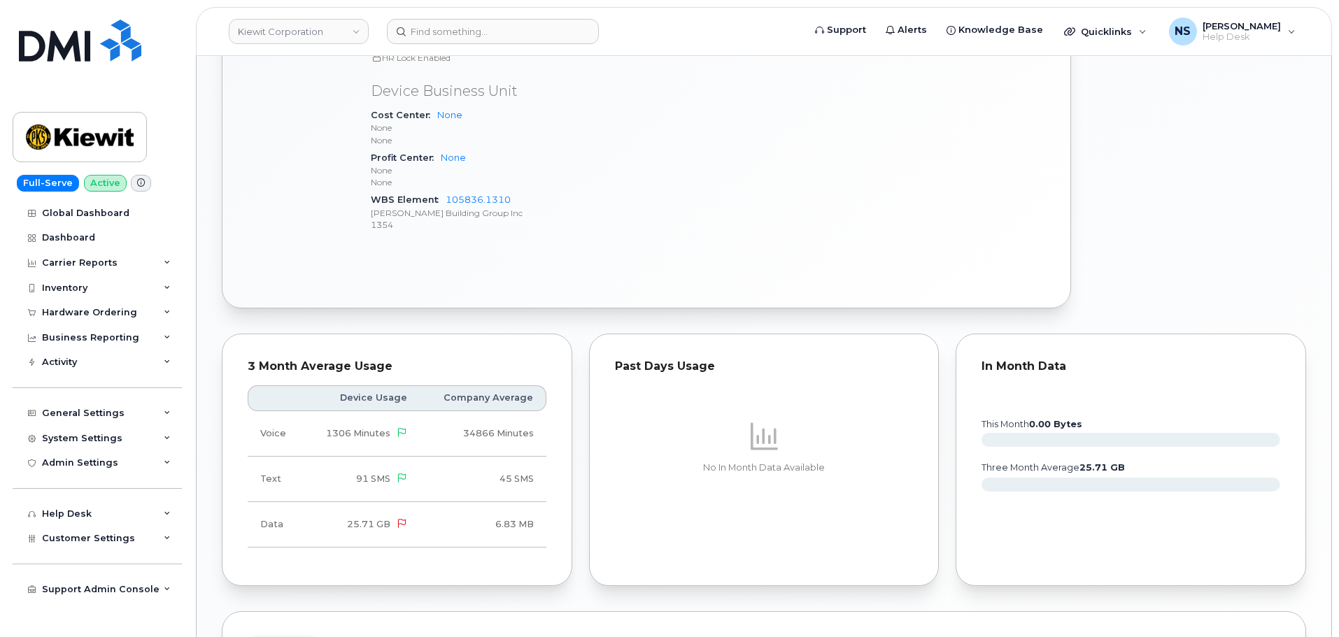
scroll to position [699, 0]
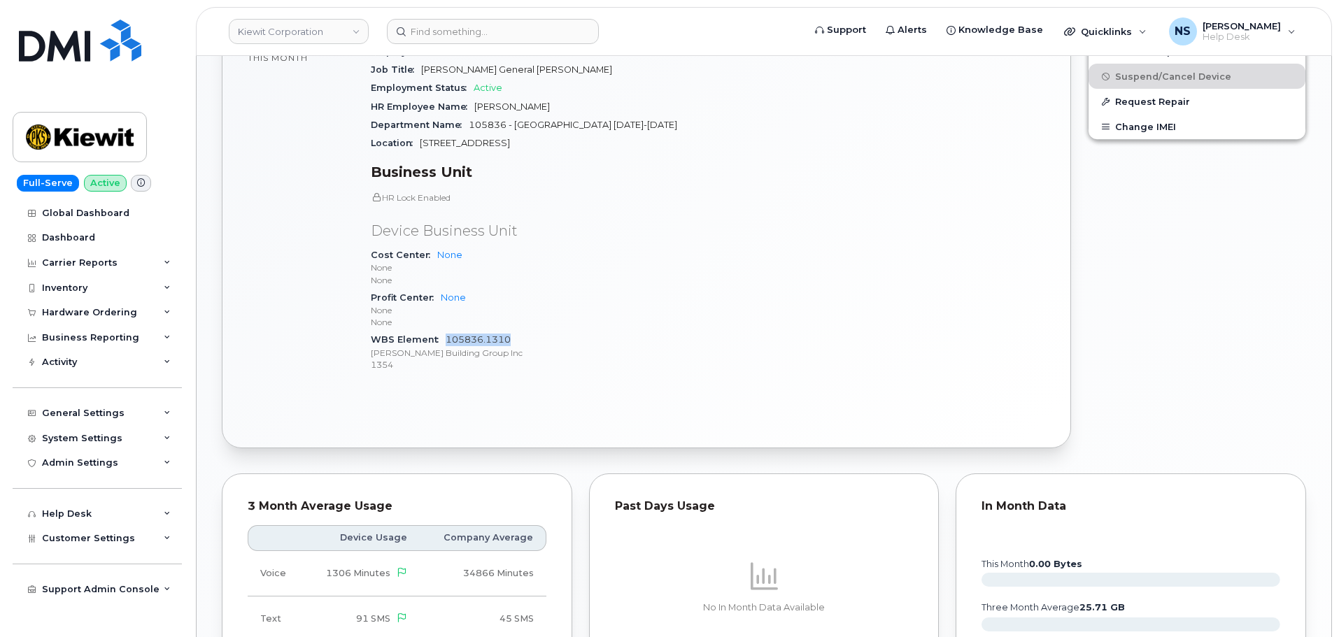
drag, startPoint x: 496, startPoint y: 323, endPoint x: 445, endPoint y: 329, distance: 50.7
click at [445, 331] on div "WBS Element 105836.1310 [PERSON_NAME] Building Group Inc 1354" at bounding box center [535, 352] width 329 height 43
copy link "105836.1310"
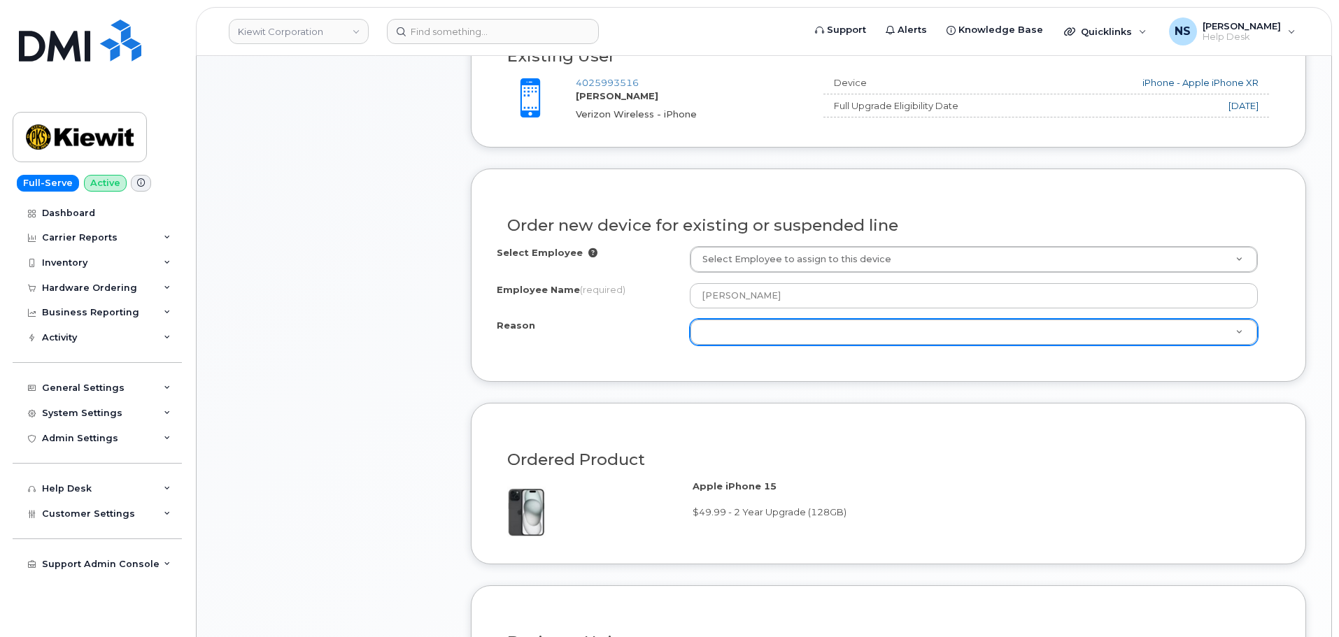
scroll to position [559, 0]
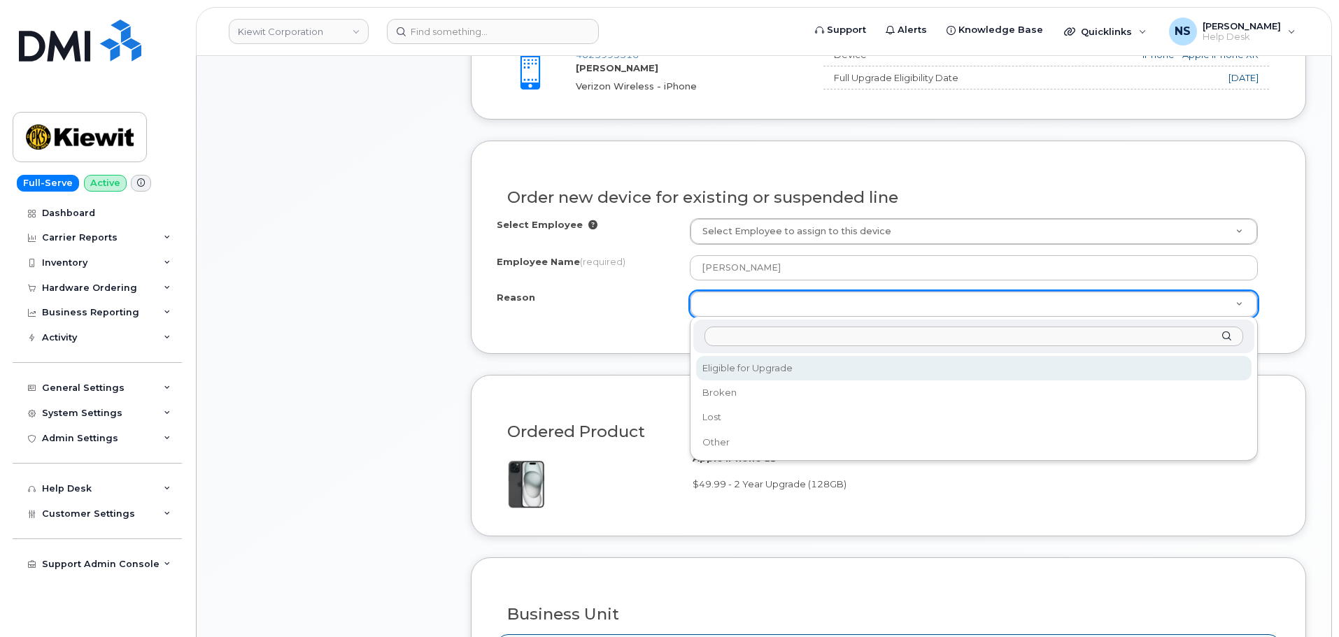
drag, startPoint x: 750, startPoint y: 367, endPoint x: 677, endPoint y: 345, distance: 76.1
select select "eligible_for_upgrade"
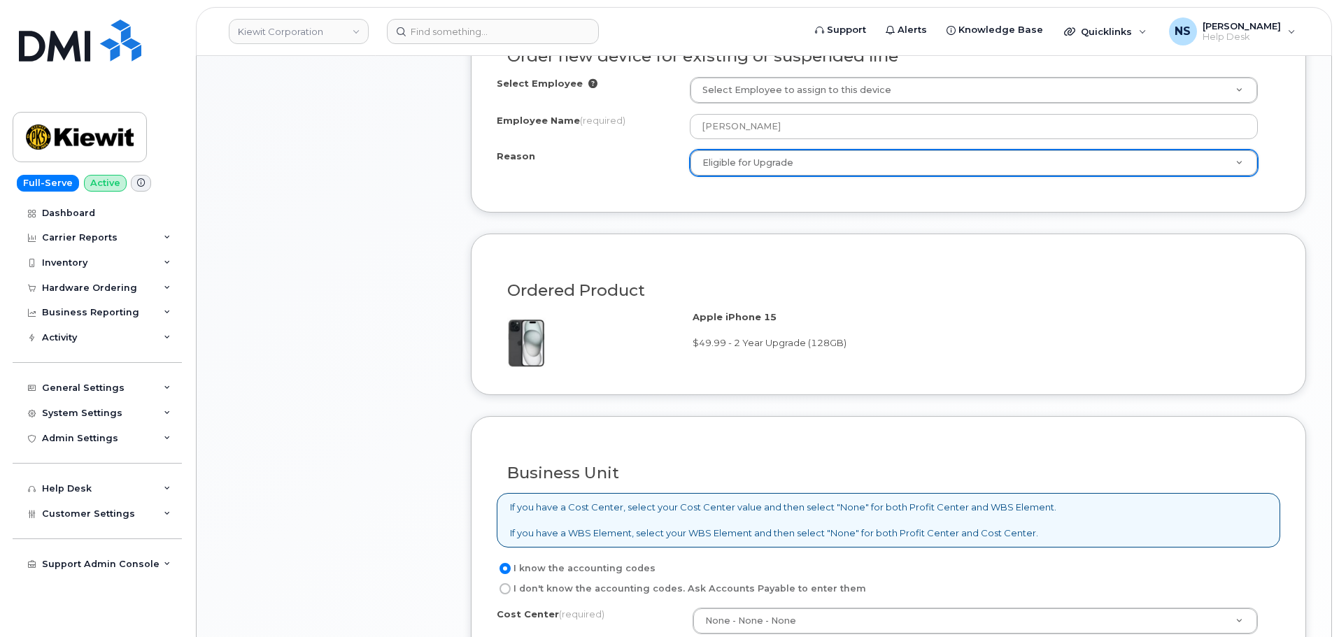
scroll to position [909, 0]
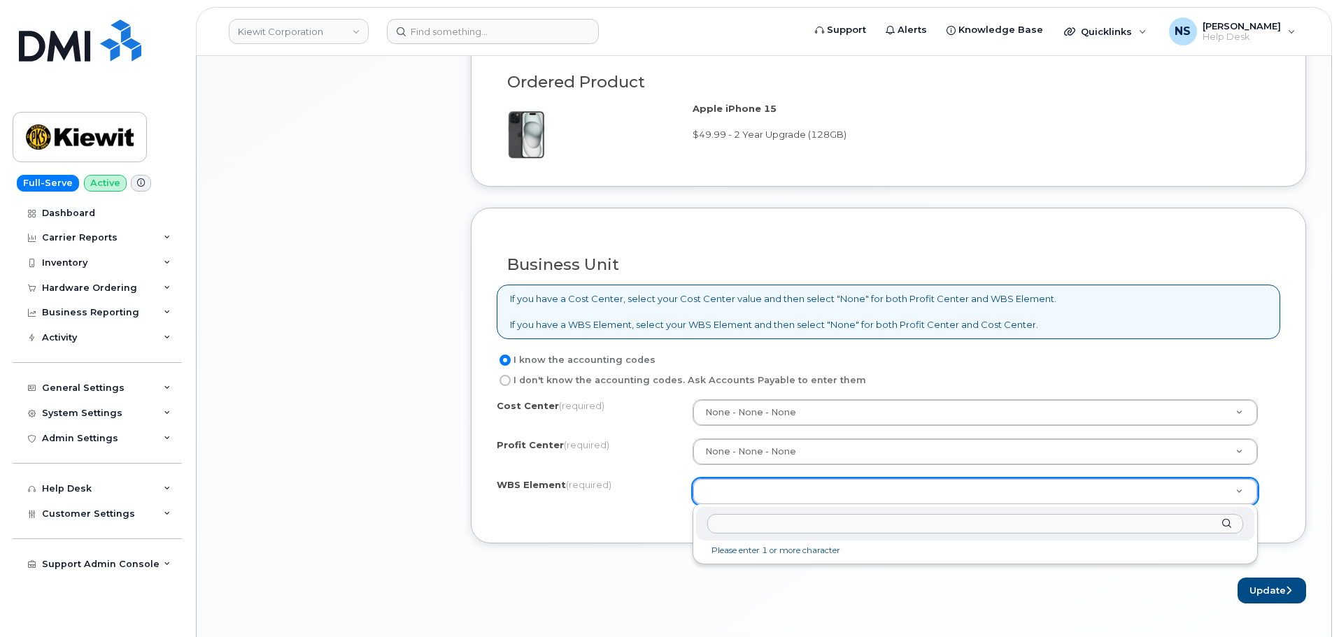
drag, startPoint x: 748, startPoint y: 489, endPoint x: 601, endPoint y: 57, distance: 456.5
paste input "105836.1310"
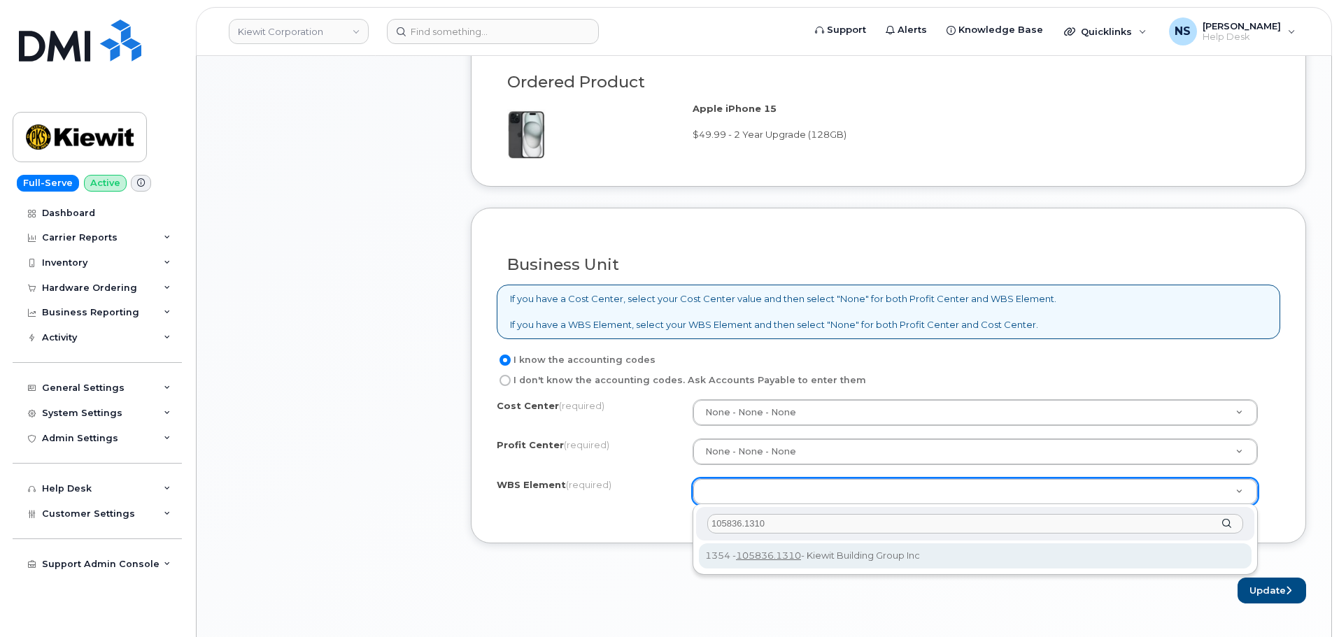
type input "105836.1310"
drag, startPoint x: 785, startPoint y: 557, endPoint x: 1050, endPoint y: 555, distance: 264.4
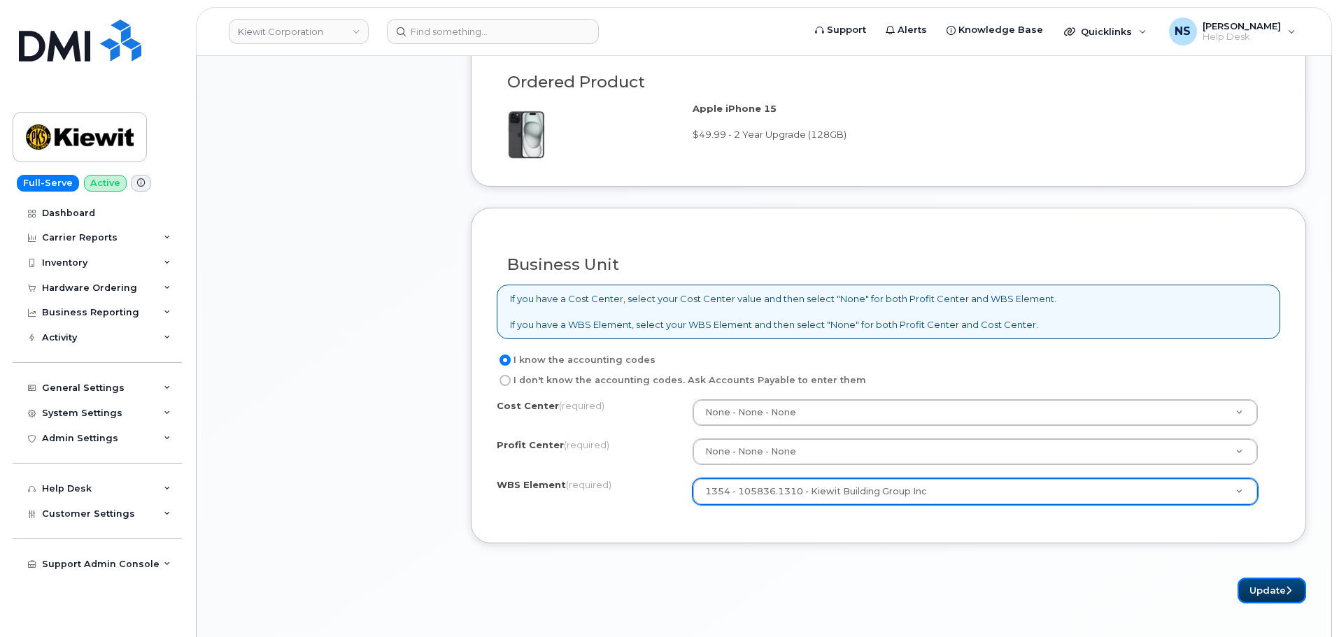
drag, startPoint x: 1252, startPoint y: 597, endPoint x: 1222, endPoint y: 613, distance: 34.4
click at [1253, 597] on button "Update" at bounding box center [1271, 591] width 69 height 26
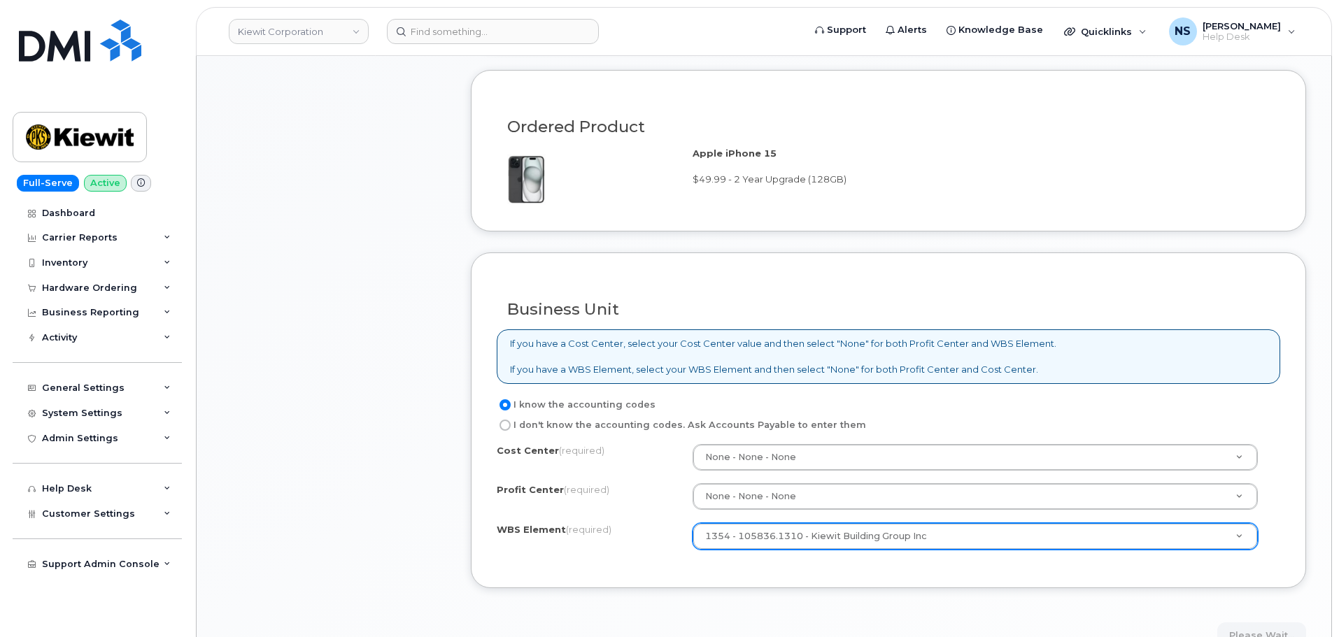
scroll to position [1119, 0]
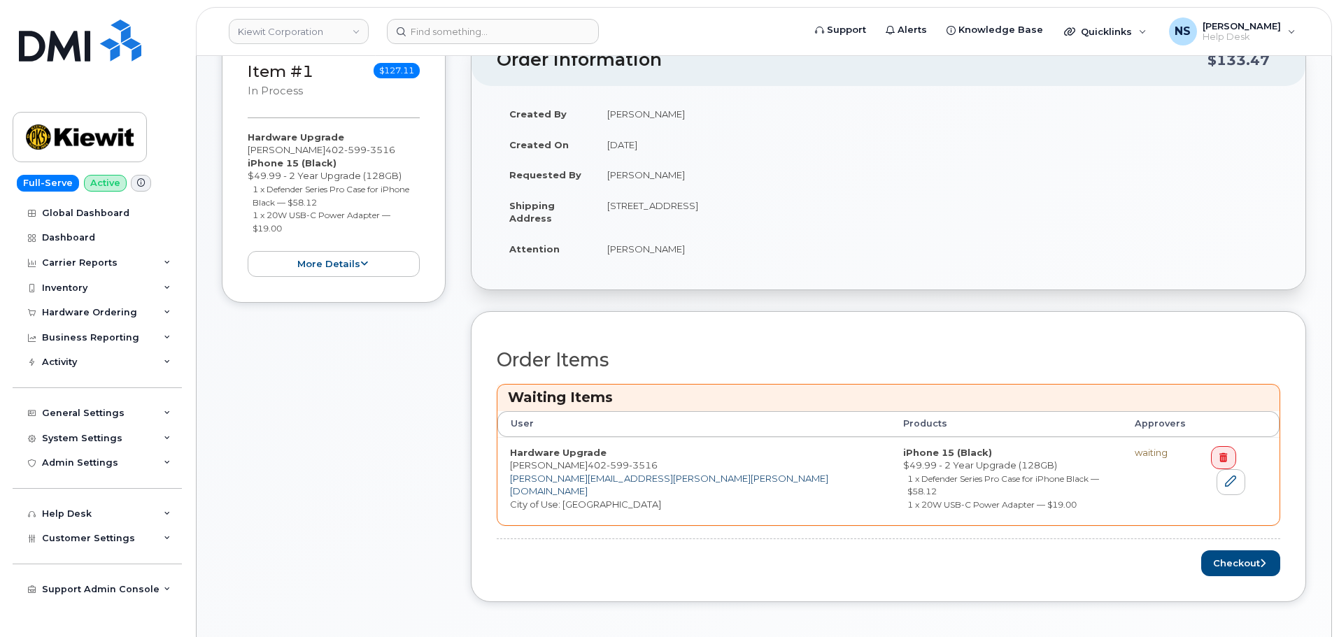
scroll to position [490, 0]
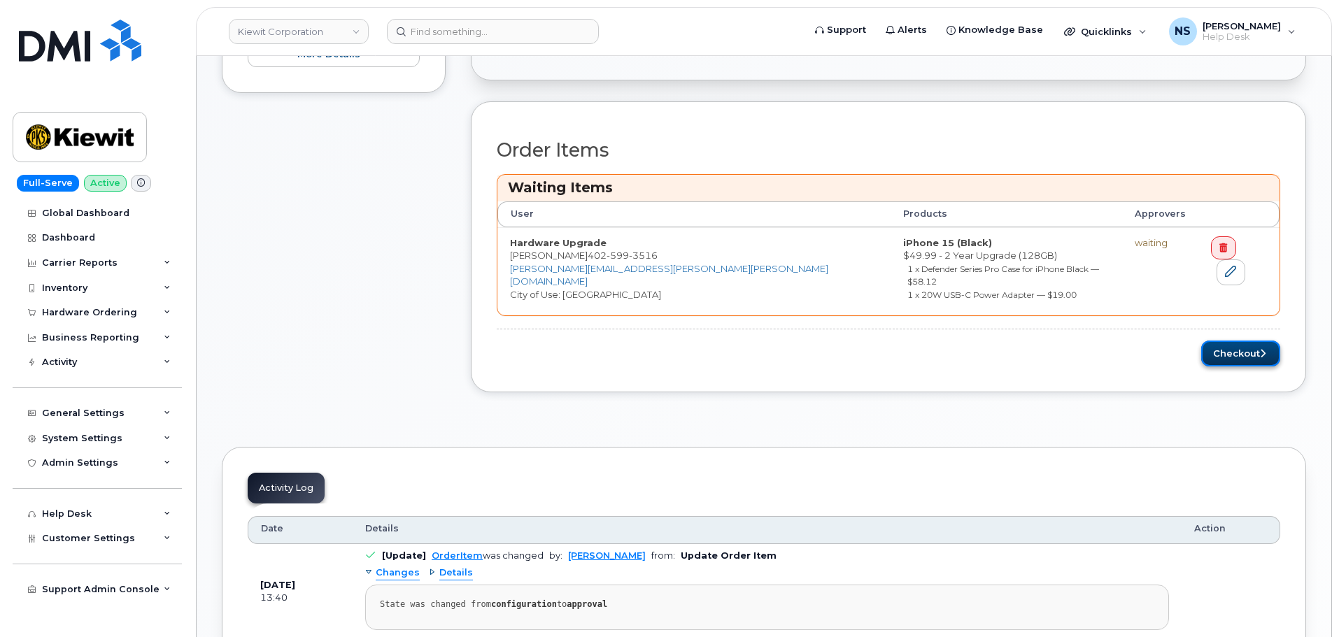
click at [1226, 348] on button "Checkout" at bounding box center [1240, 354] width 79 height 26
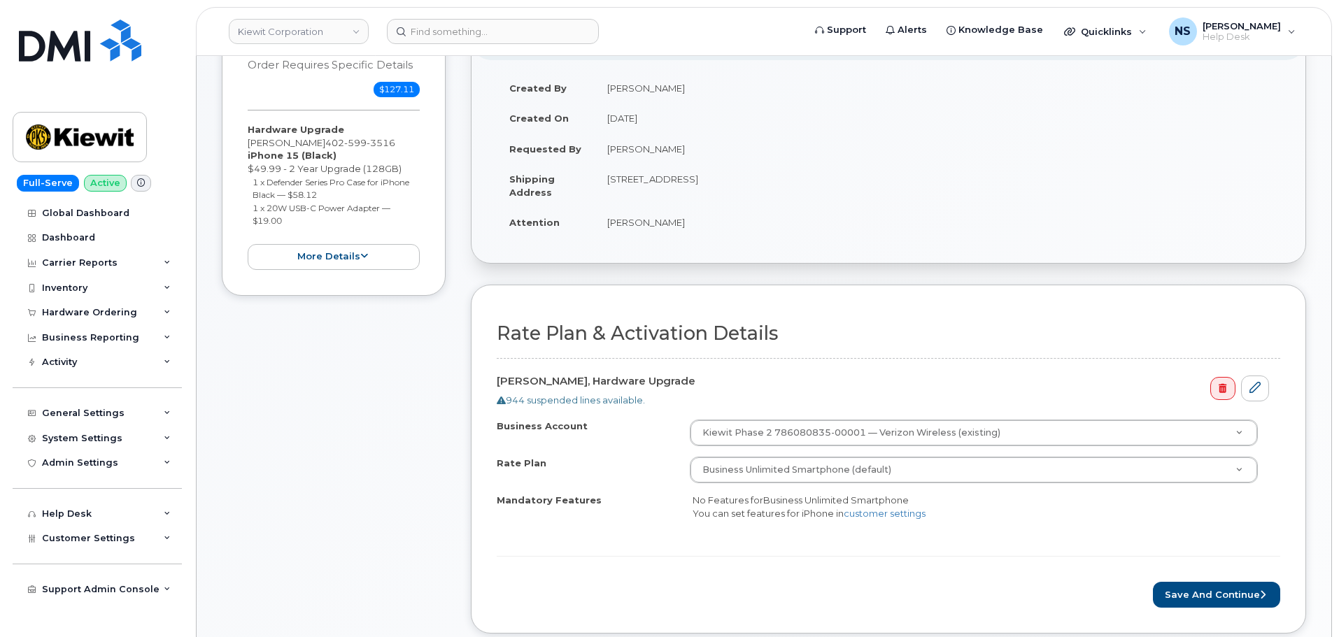
scroll to position [420, 0]
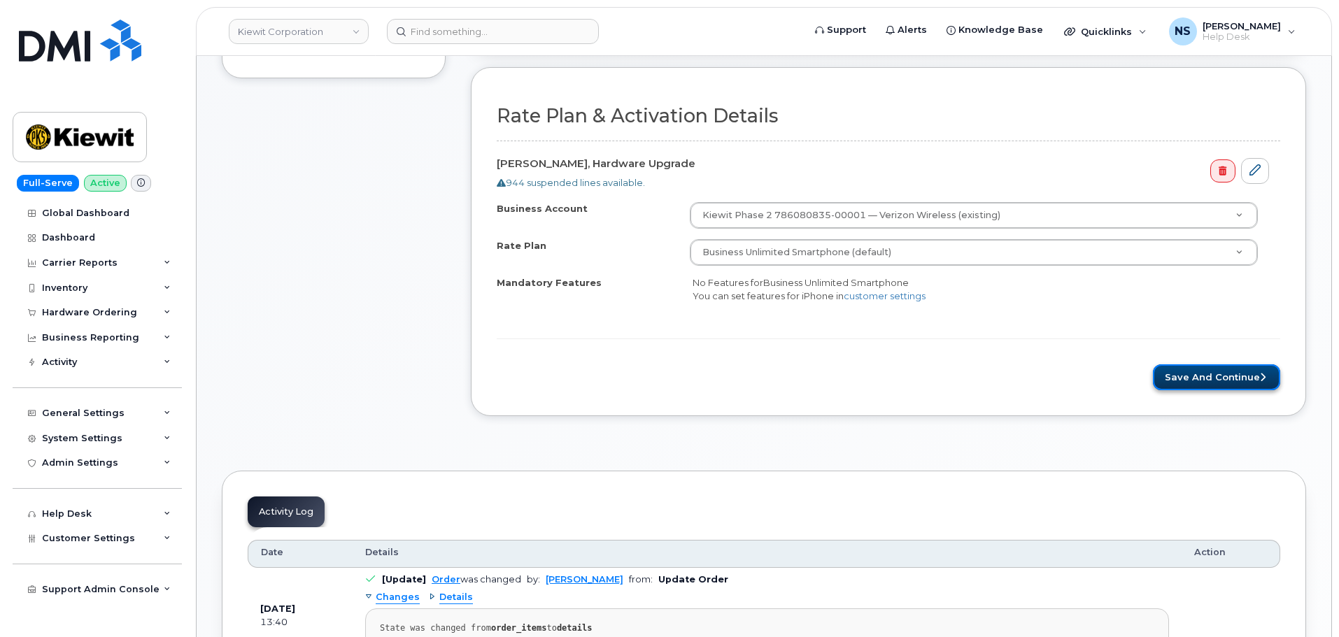
click at [1172, 369] on button "Save and Continue" at bounding box center [1216, 377] width 127 height 26
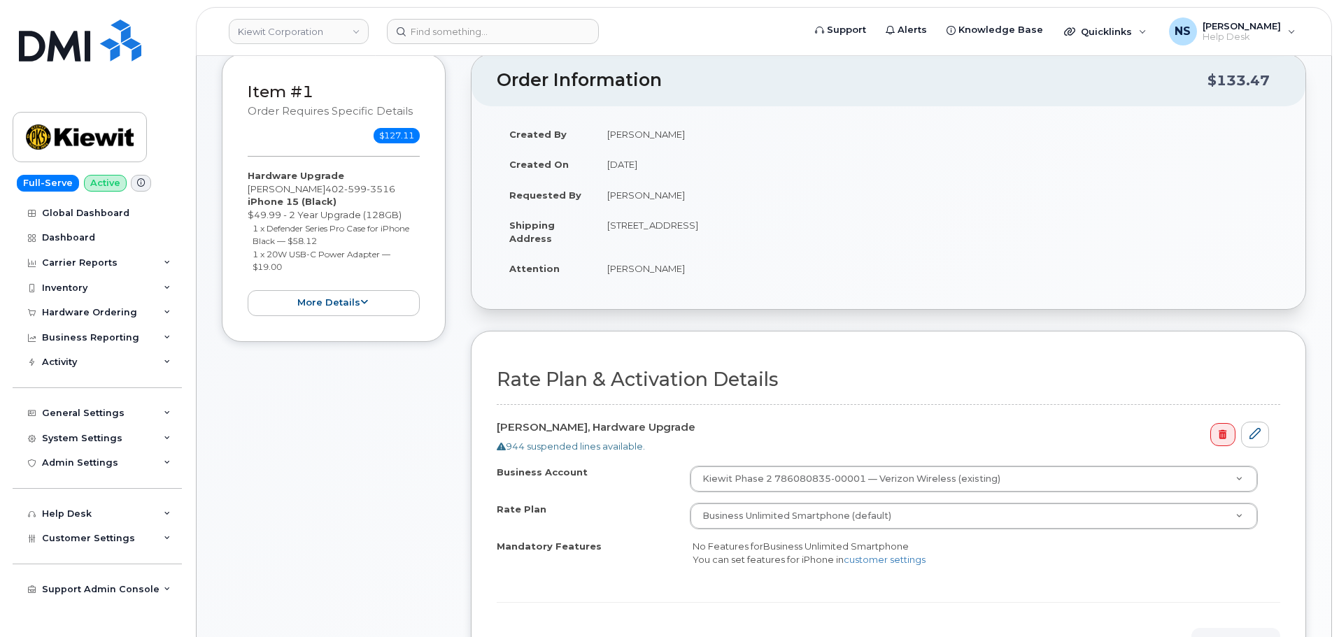
scroll to position [0, 0]
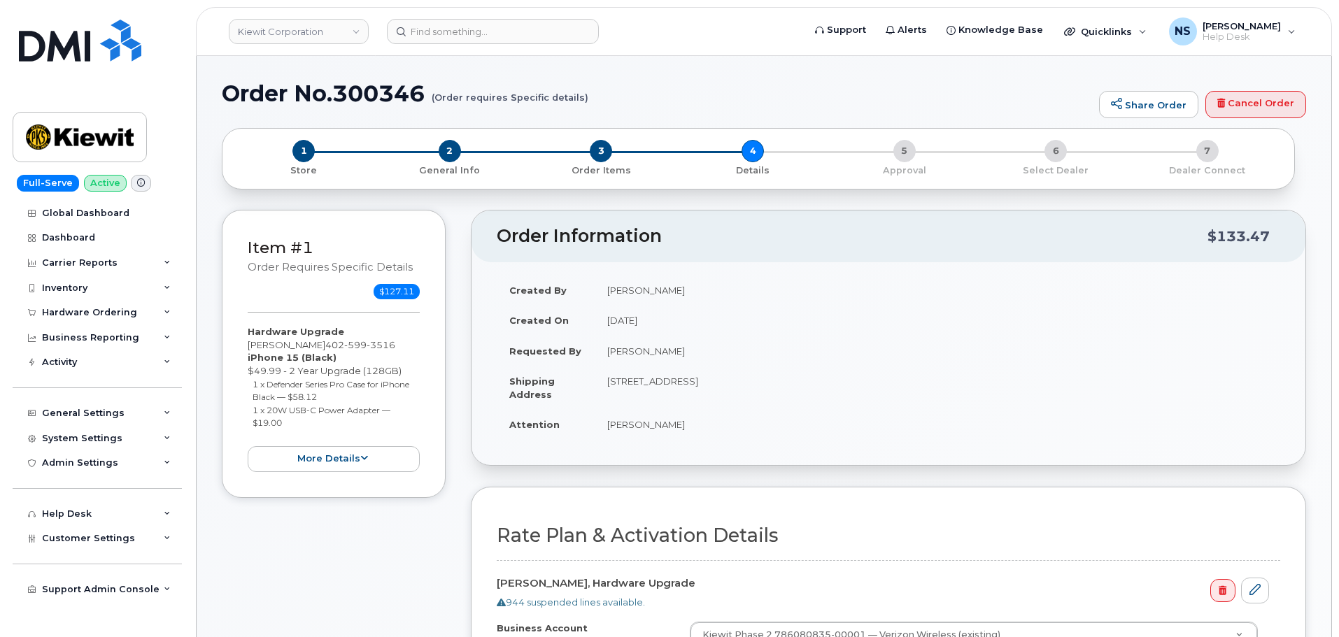
click at [376, 85] on h1 "Order No.300346 (Order requires Specific details)" at bounding box center [657, 93] width 870 height 24
drag, startPoint x: 376, startPoint y: 85, endPoint x: 521, endPoint y: 14, distance: 162.0
click at [376, 85] on h1 "Order No.300346 (Order requires Specific details)" at bounding box center [657, 93] width 870 height 24
copy h1 "300346"
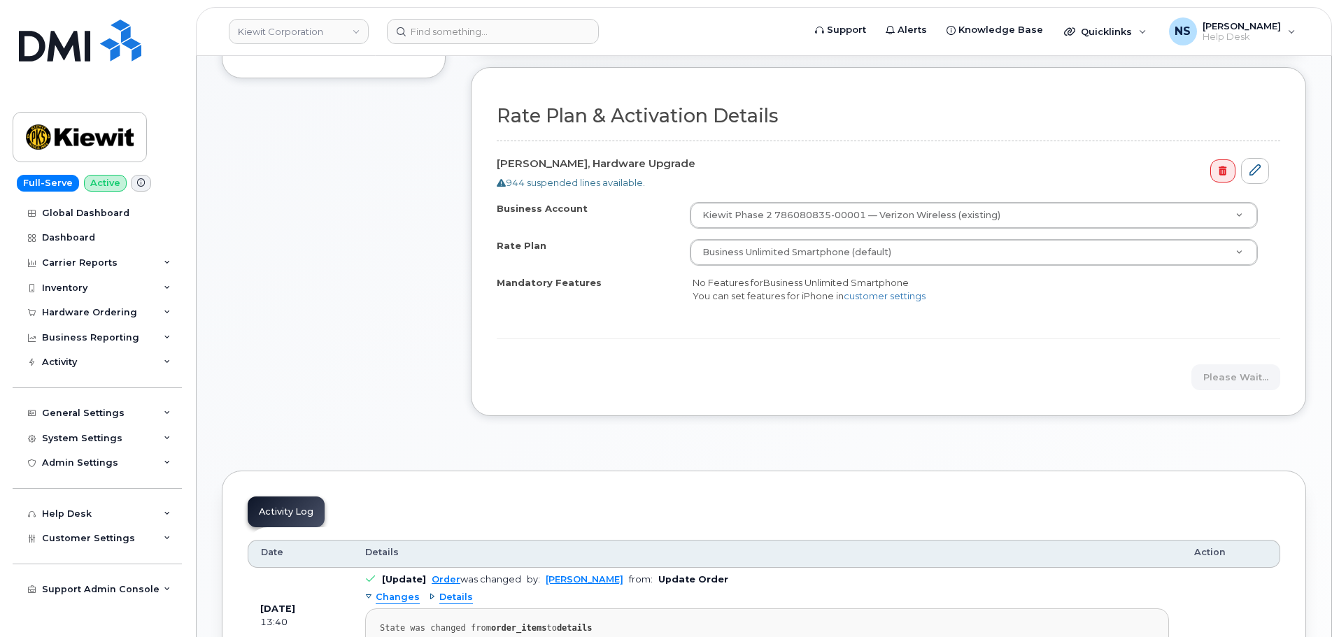
scroll to position [369, 0]
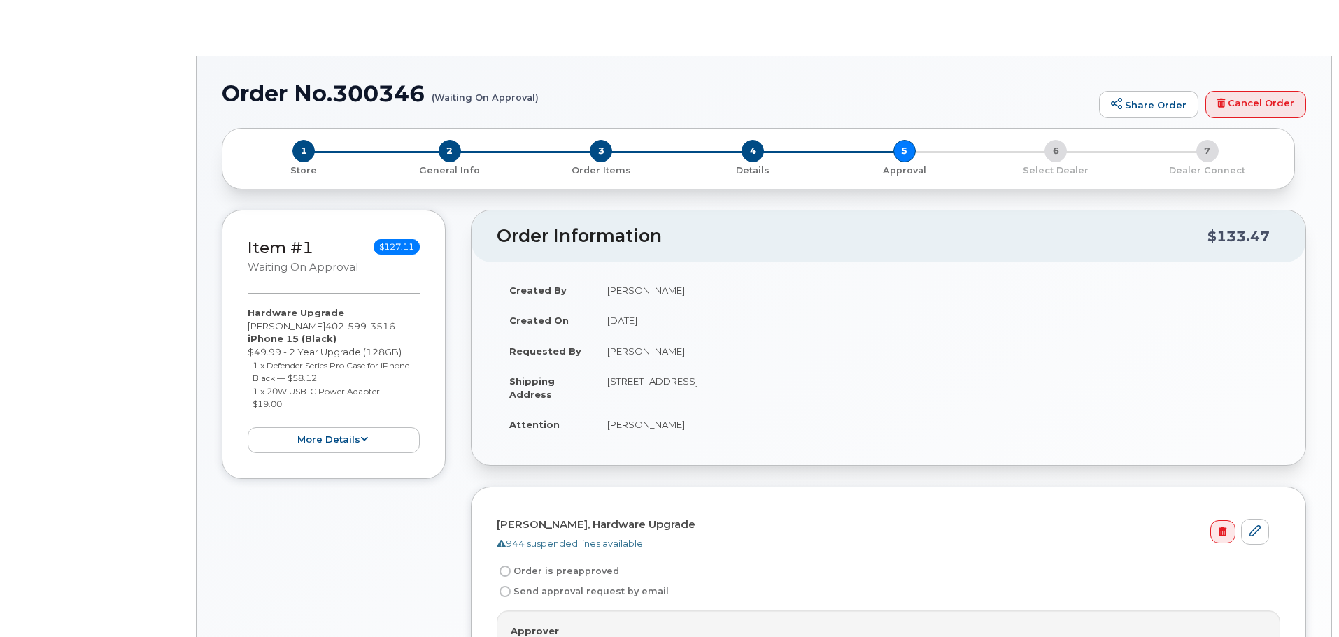
radio input "true"
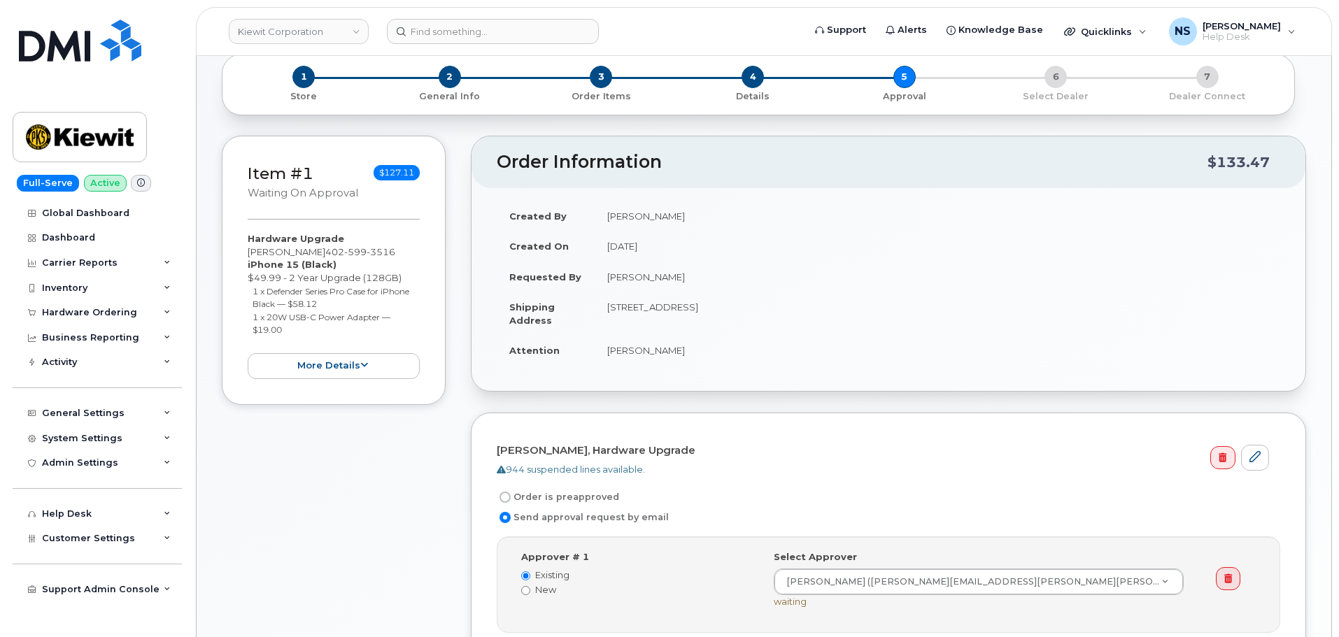
scroll to position [420, 0]
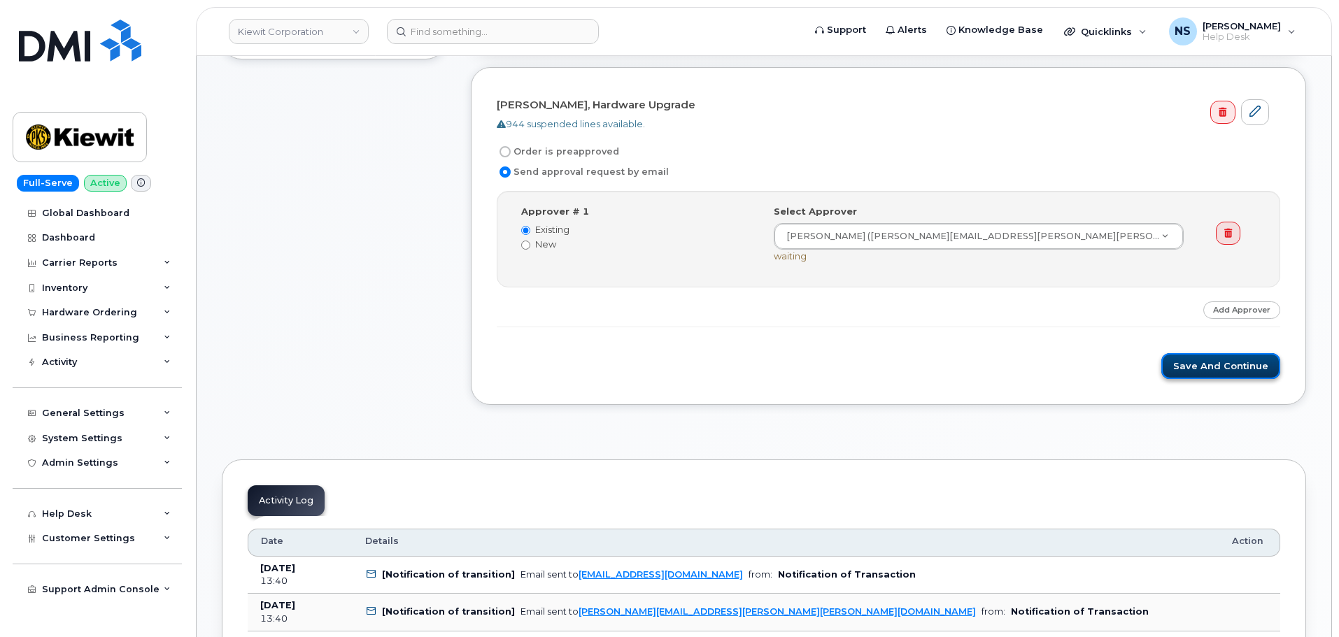
click at [1181, 369] on button "Save and Continue" at bounding box center [1220, 366] width 119 height 26
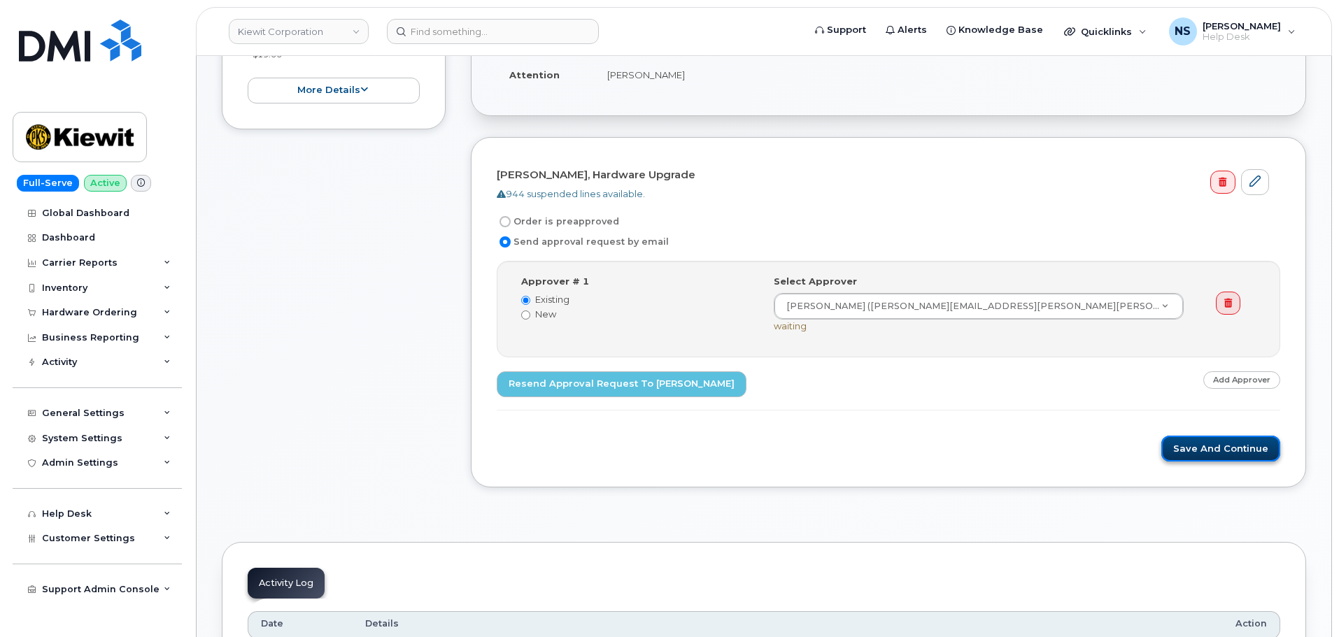
click at [1211, 450] on button "Save and Continue" at bounding box center [1220, 449] width 119 height 26
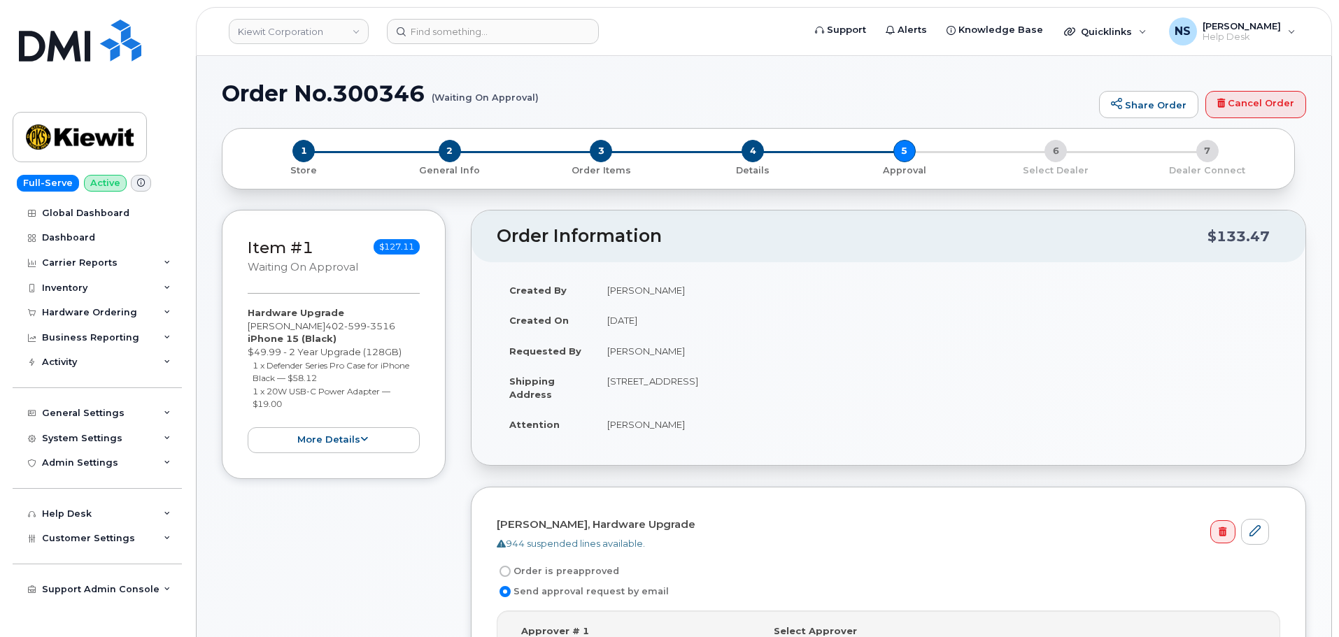
click at [371, 99] on h1 "Order No.300346 (Waiting On Approval)" at bounding box center [657, 93] width 870 height 24
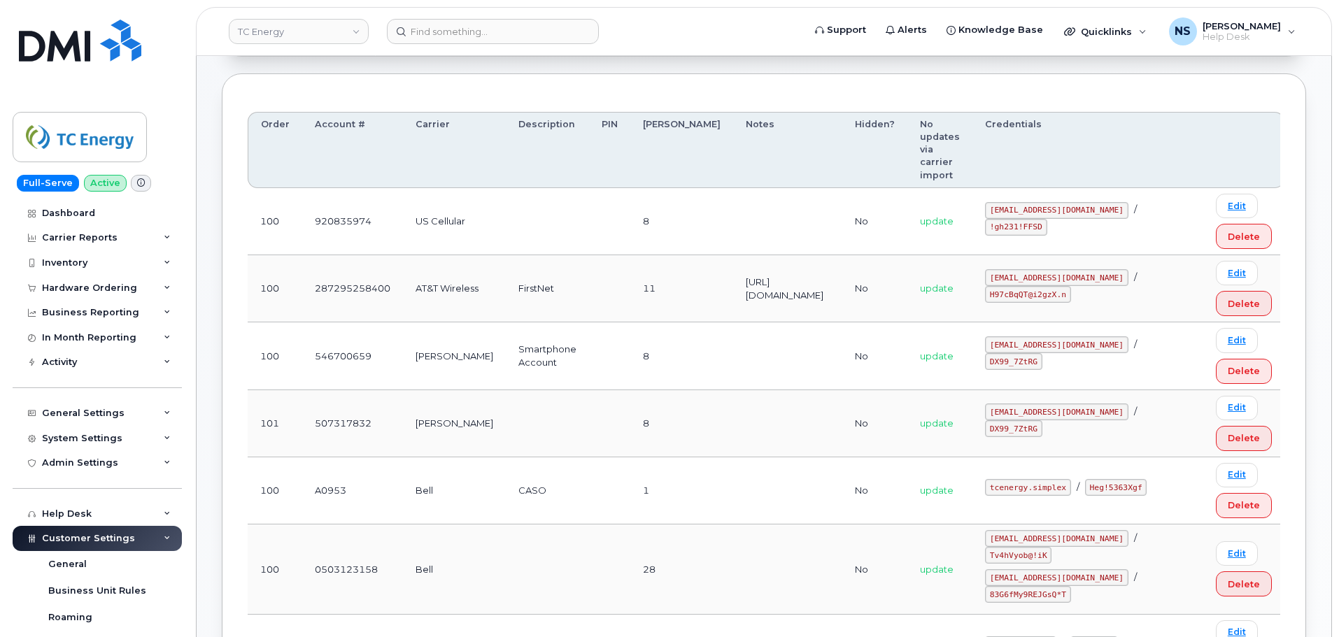
scroll to position [140, 0]
